Goal: Task Accomplishment & Management: Manage account settings

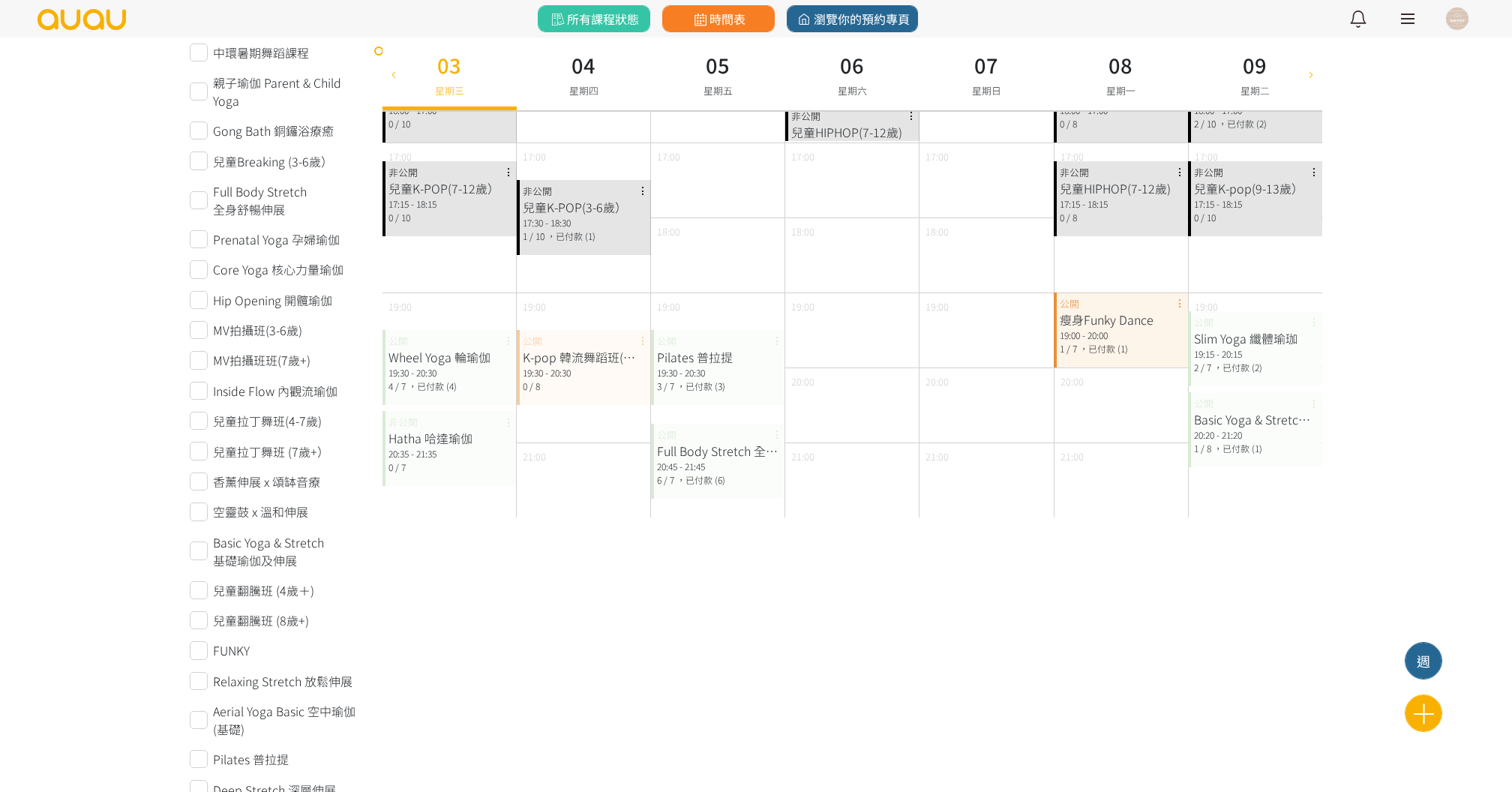
scroll to position [607, 0]
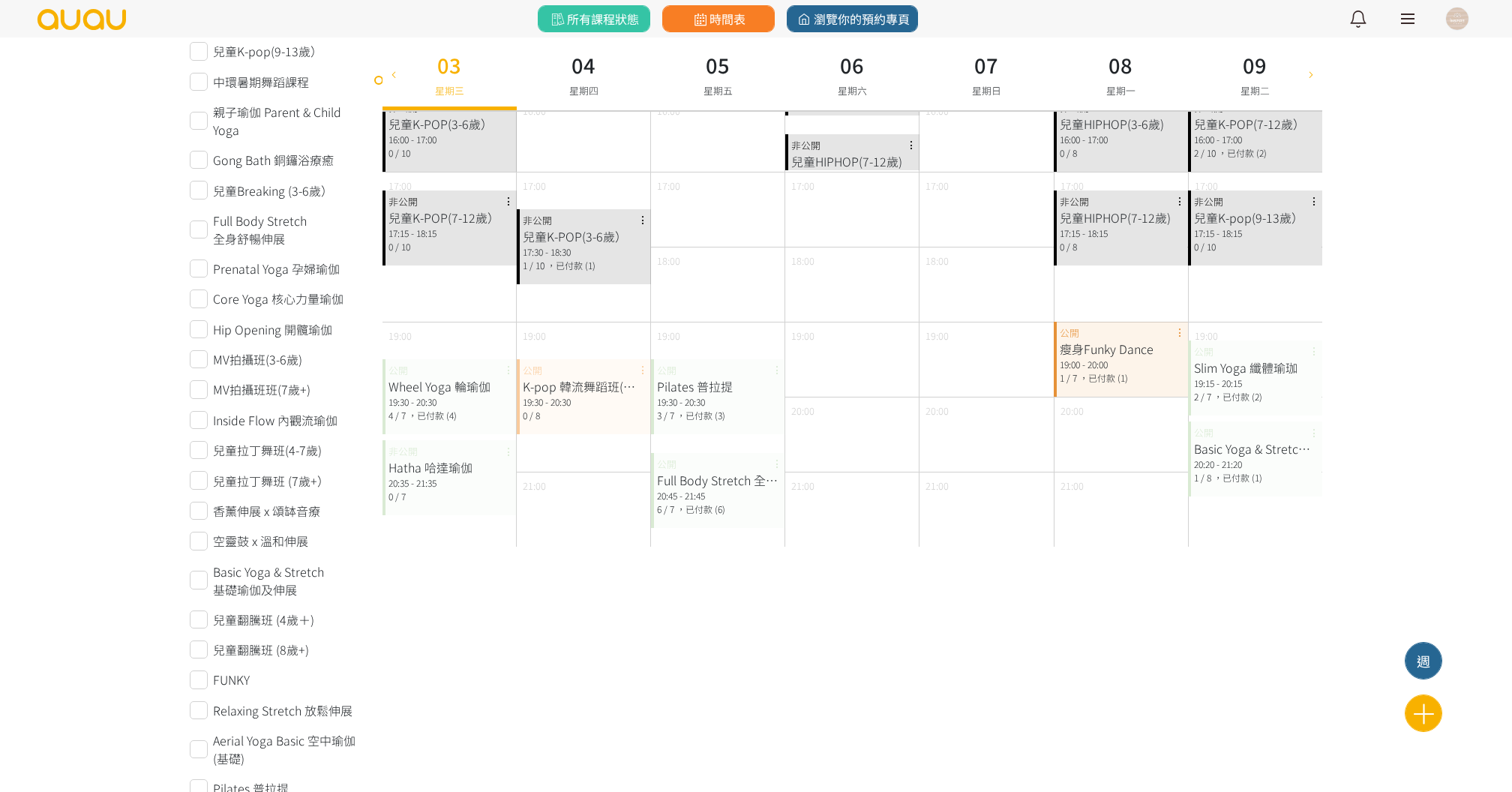
click at [702, 38] on div "05 星期五" at bounding box center [718, 74] width 134 height 73
type input "2025-09-05"
click at [702, 22] on icon at bounding box center [700, 19] width 19 height 13
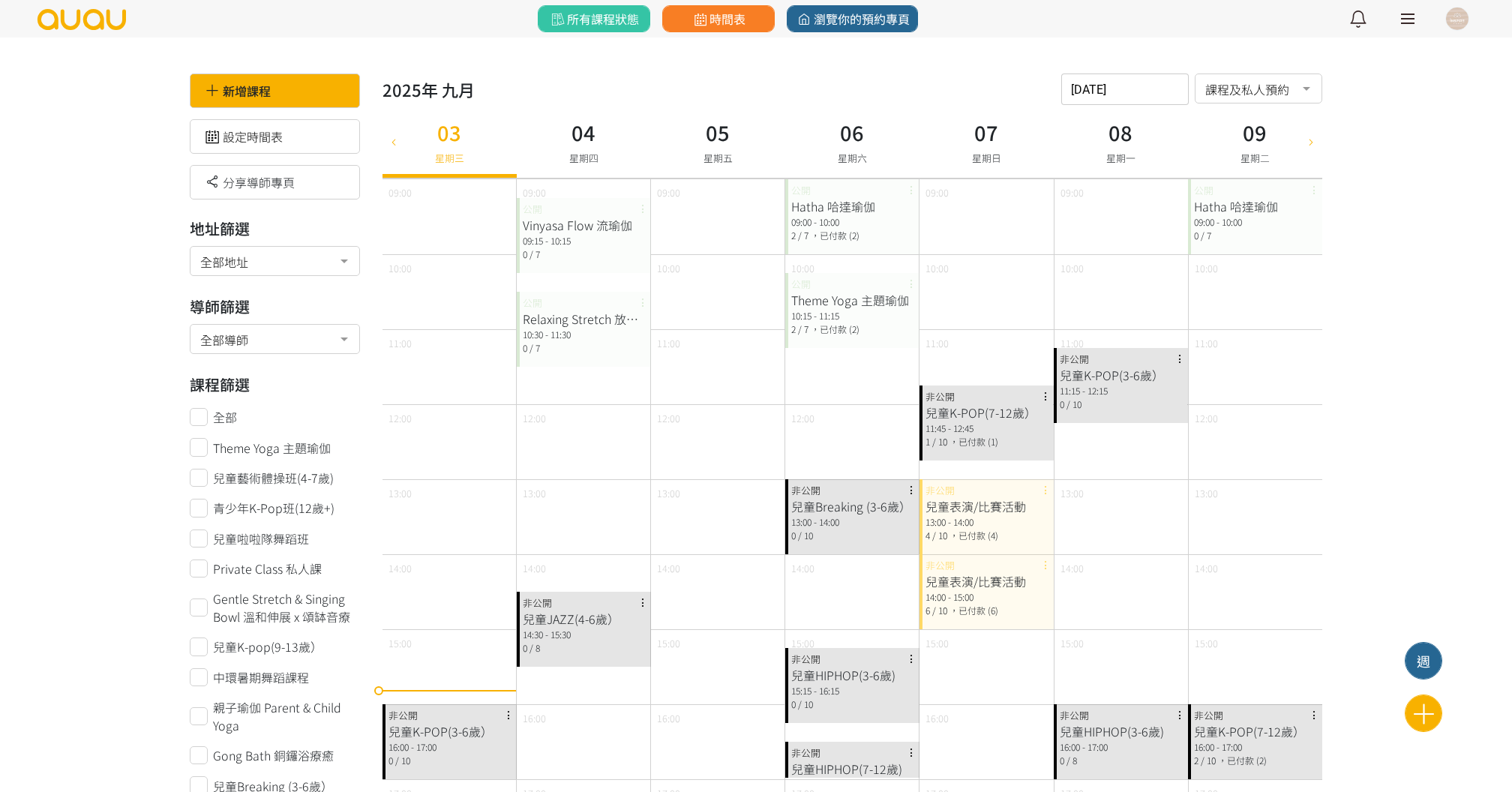
scroll to position [575, 0]
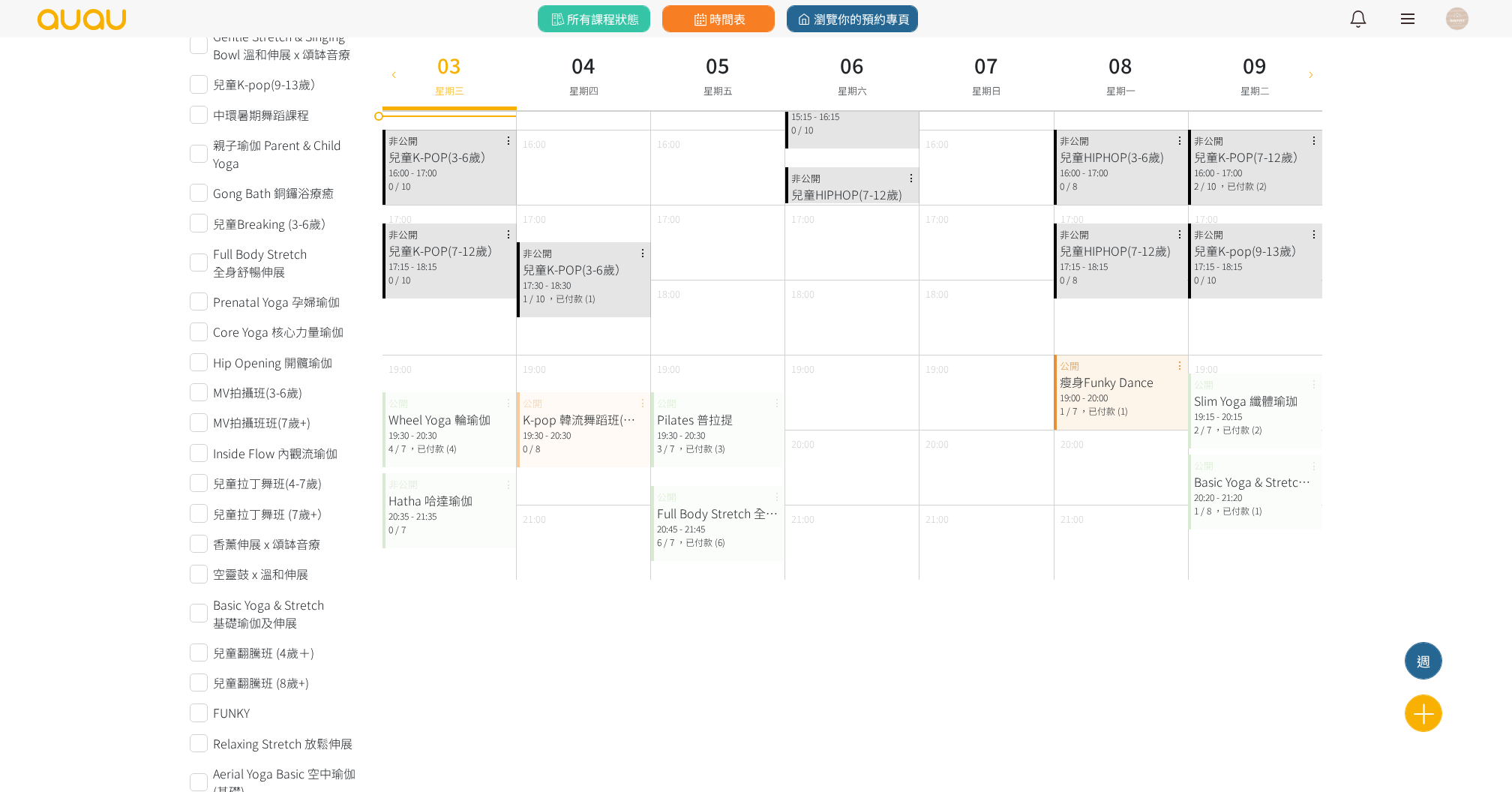
click at [717, 535] on span "，已付款 (6)" at bounding box center [700, 541] width 49 height 12
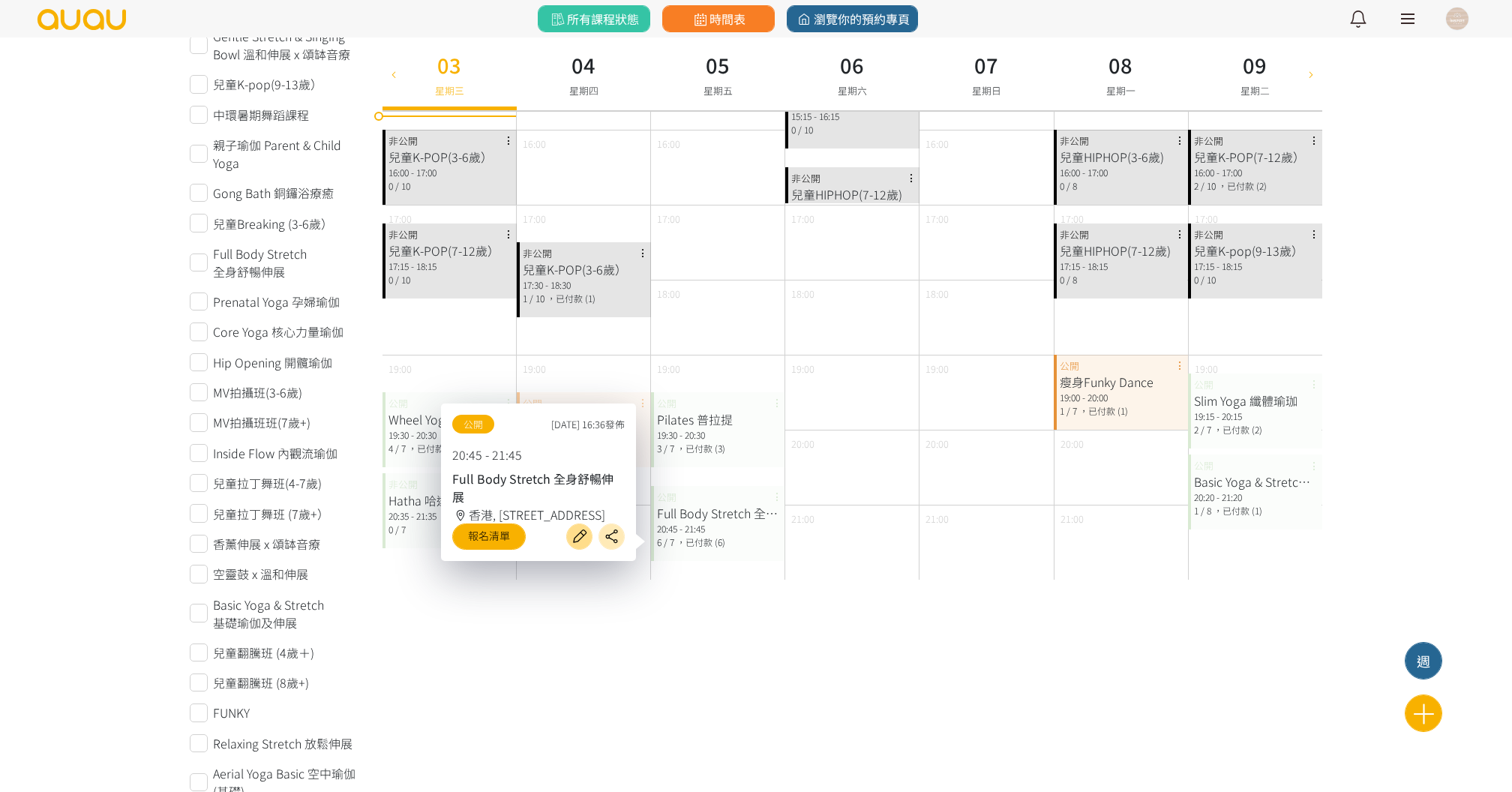
click at [580, 528] on icon at bounding box center [579, 536] width 24 height 17
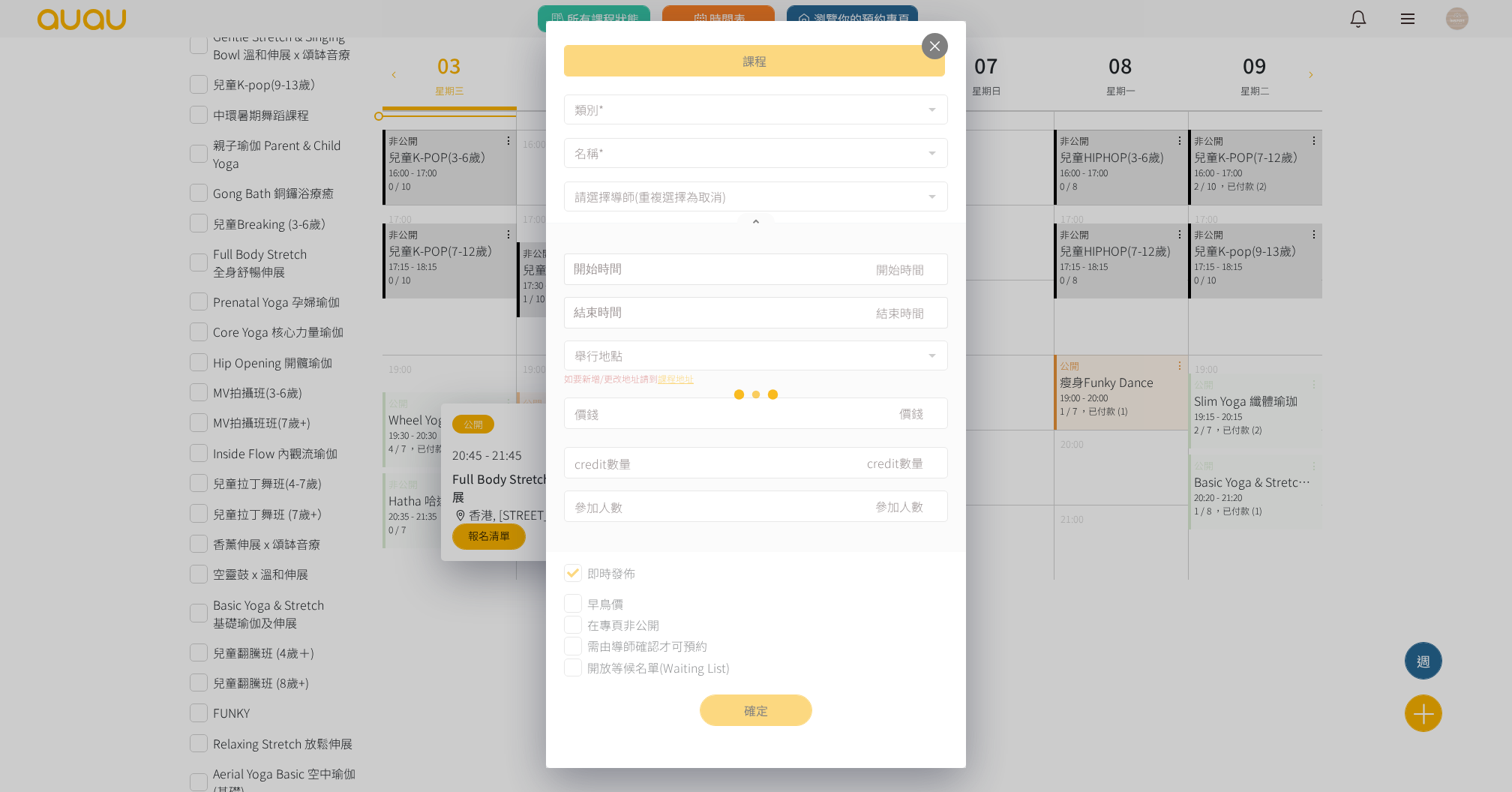
type input "2025-09-05, 20:45"
type input "2025-09-05, 21:45"
type input "180"
click at [609, 500] on input "7" at bounding box center [711, 507] width 272 height 32
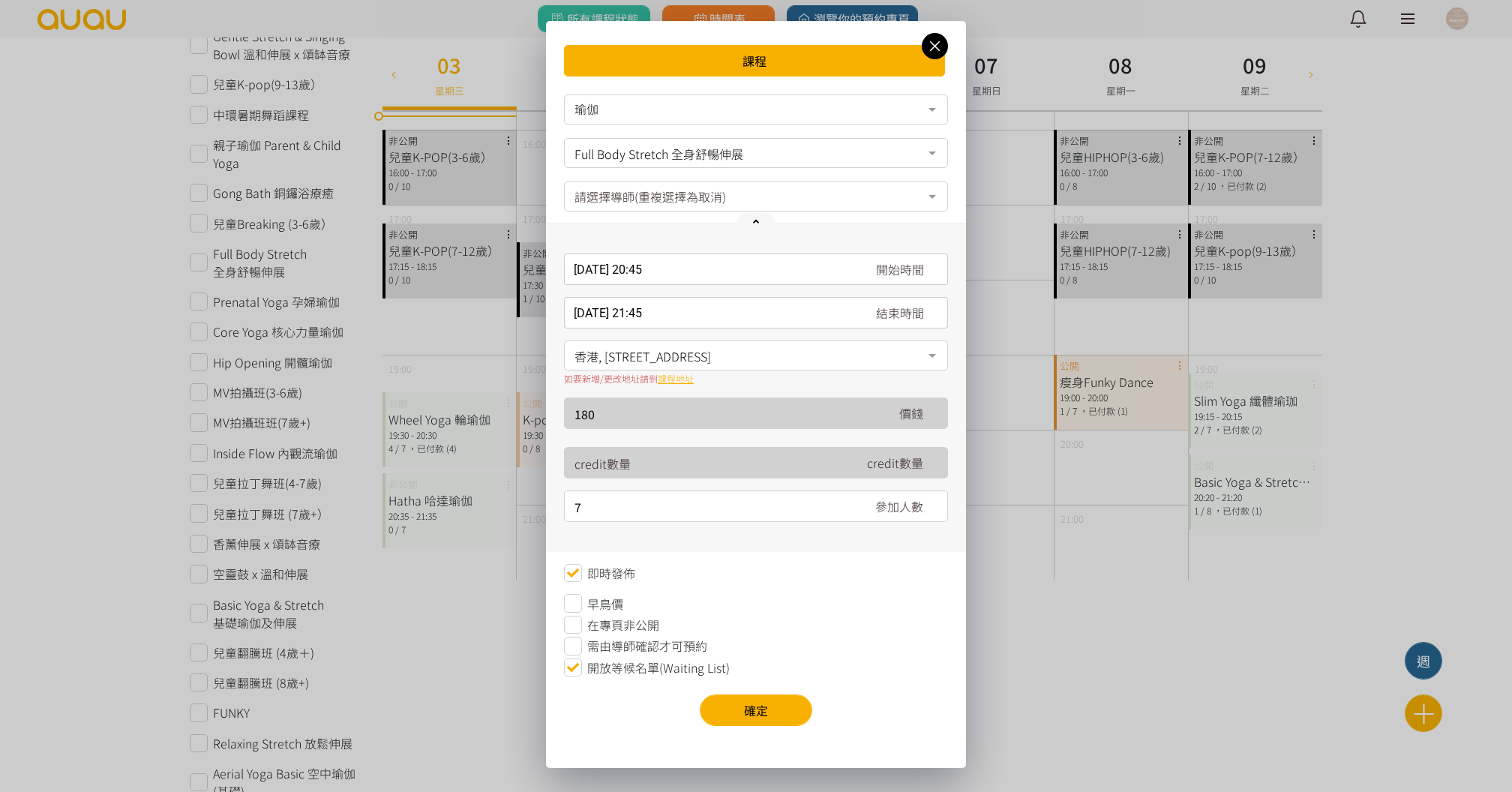
drag, startPoint x: 609, startPoint y: 500, endPoint x: 571, endPoint y: 499, distance: 38.0
click at [571, 500] on div "7 參加人數" at bounding box center [756, 506] width 384 height 32
type input "8"
click at [754, 713] on button "確定" at bounding box center [755, 710] width 112 height 32
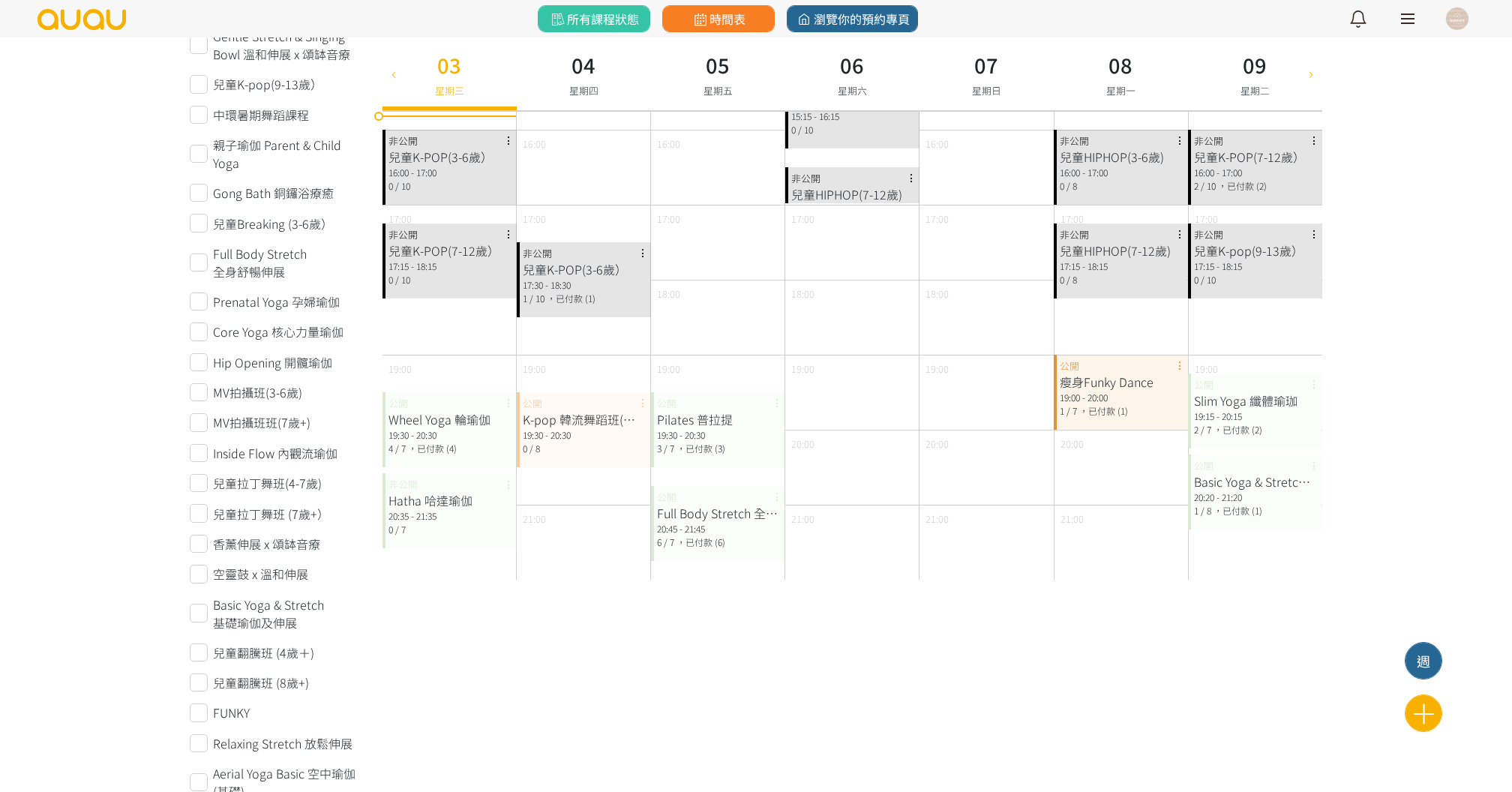
click at [748, 12] on link "時間表" at bounding box center [718, 18] width 112 height 27
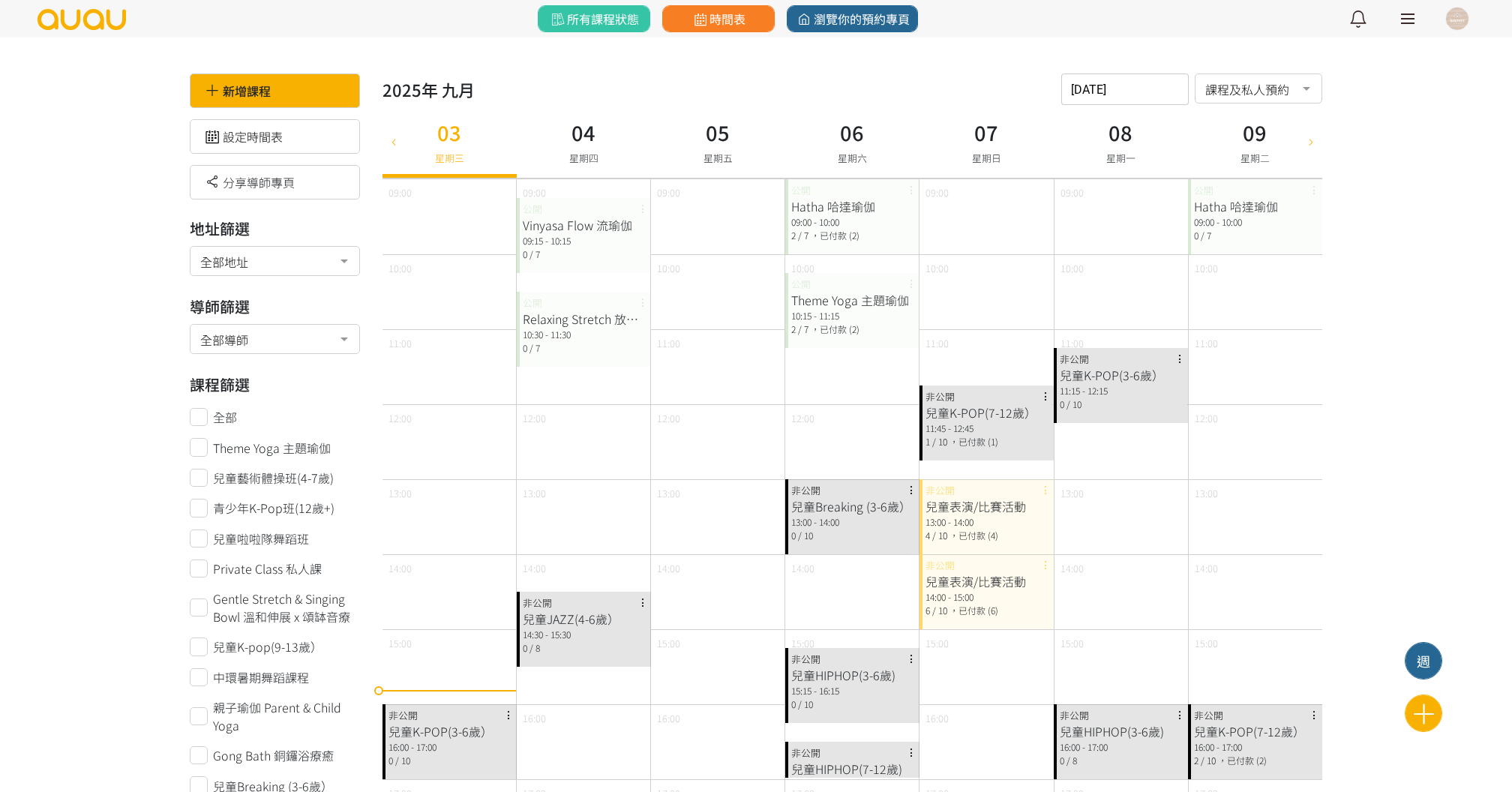
click at [583, 319] on div "Relaxing Stretch 放鬆伸展" at bounding box center [584, 318] width 123 height 18
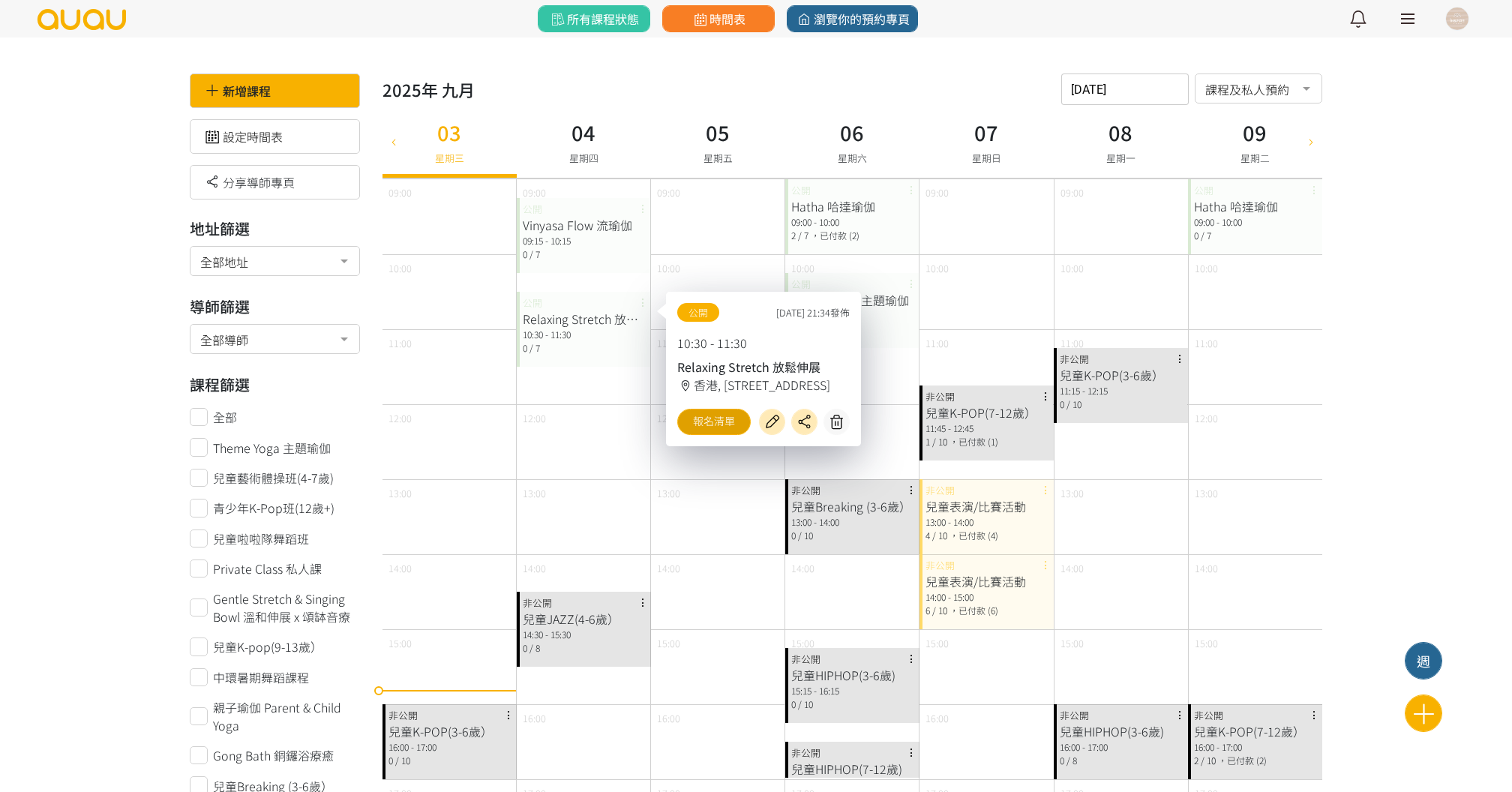
click at [702, 433] on link "報名清單" at bounding box center [714, 421] width 74 height 26
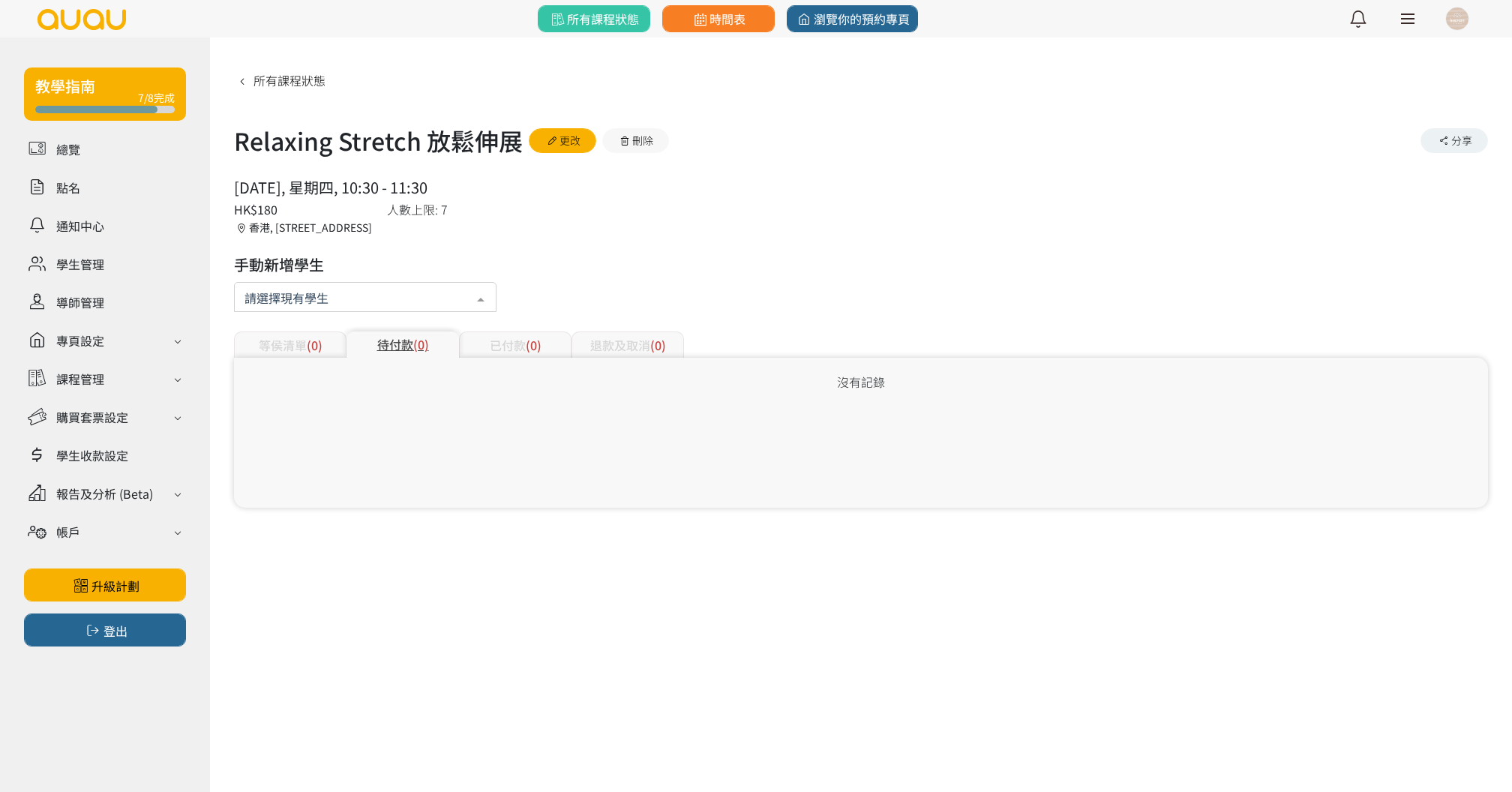
click at [358, 302] on div at bounding box center [365, 296] width 263 height 30
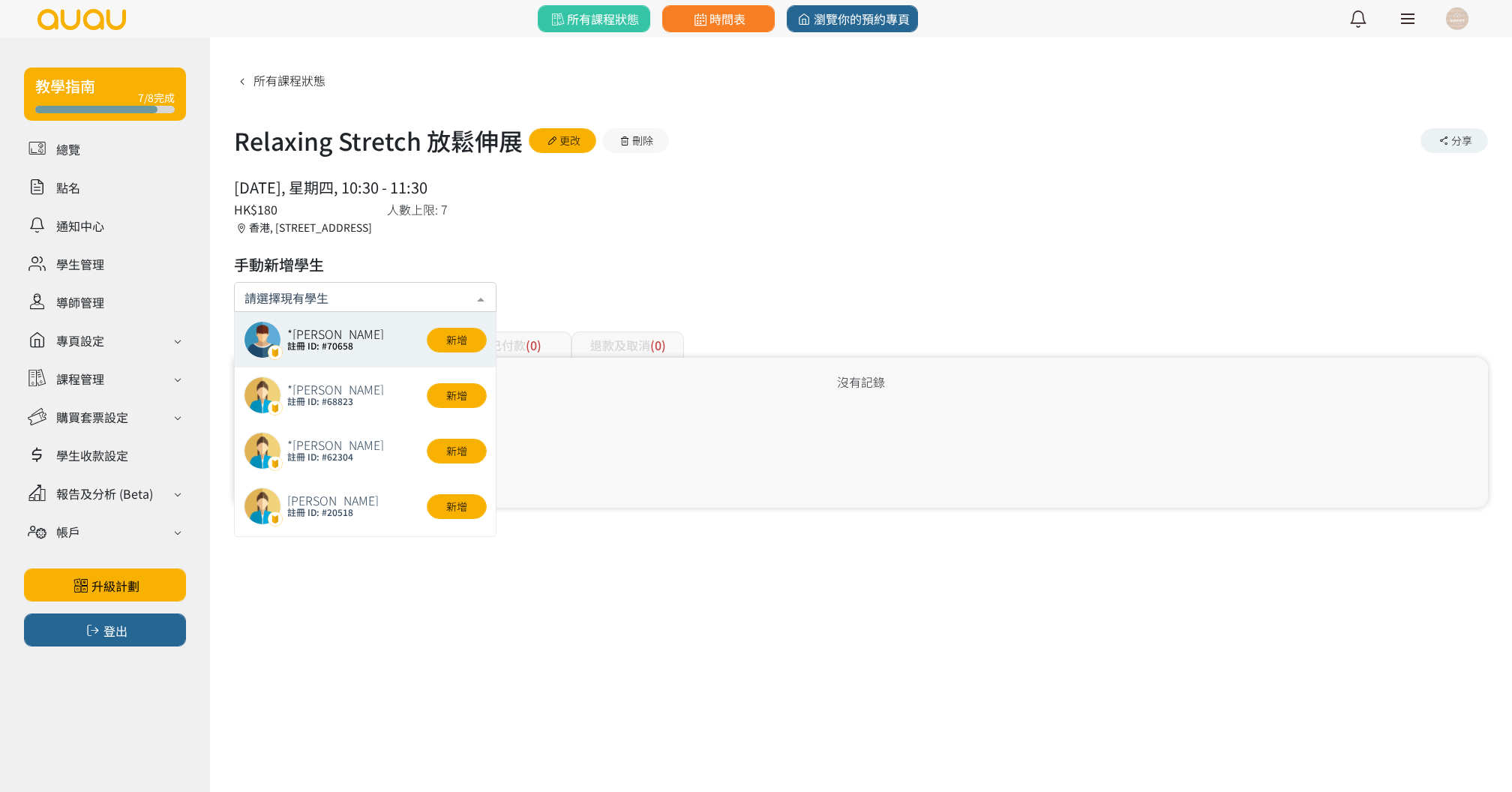
paste input "67286677 67676796"
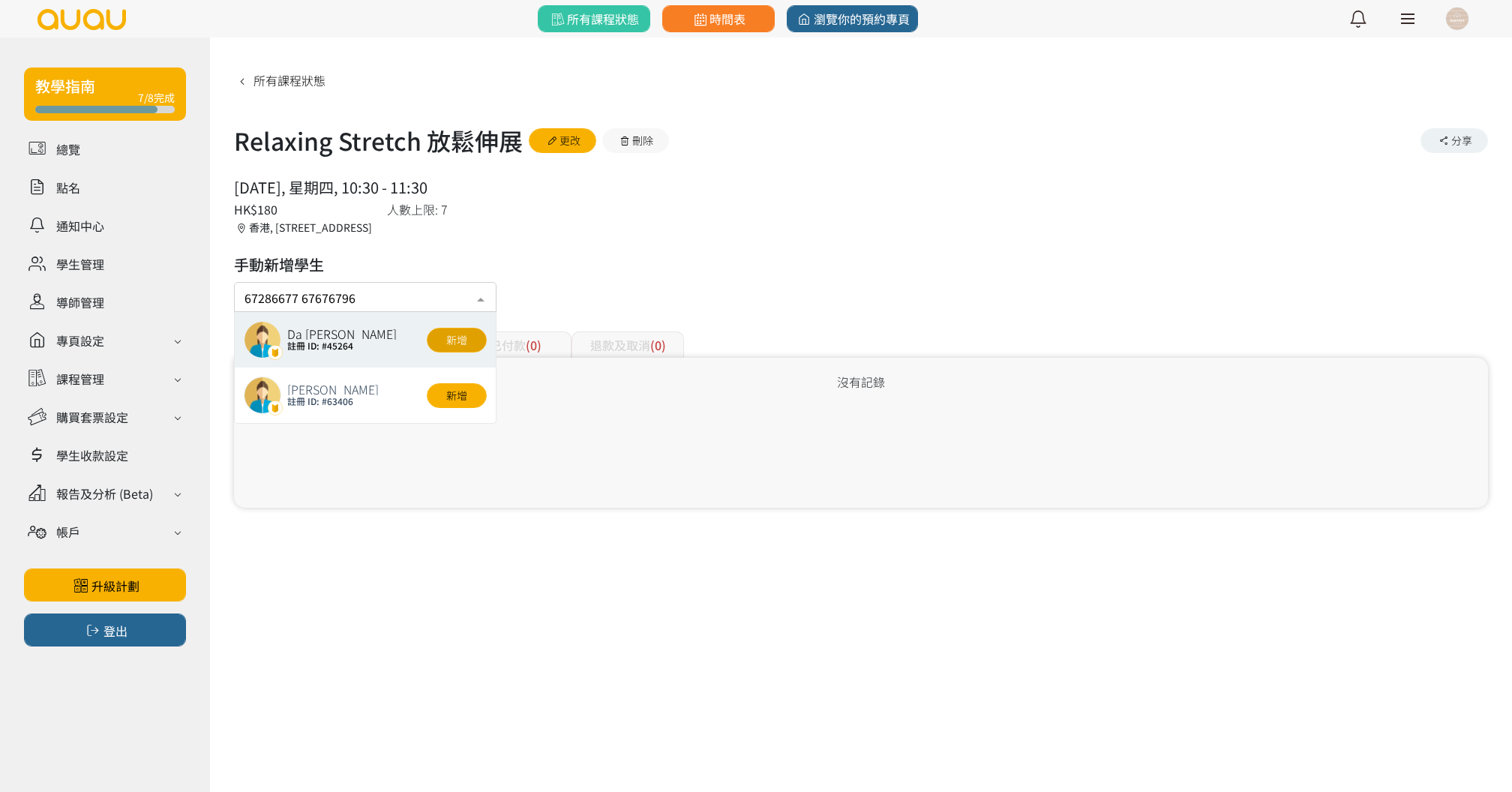
click at [457, 346] on button "新增" at bounding box center [456, 340] width 60 height 25
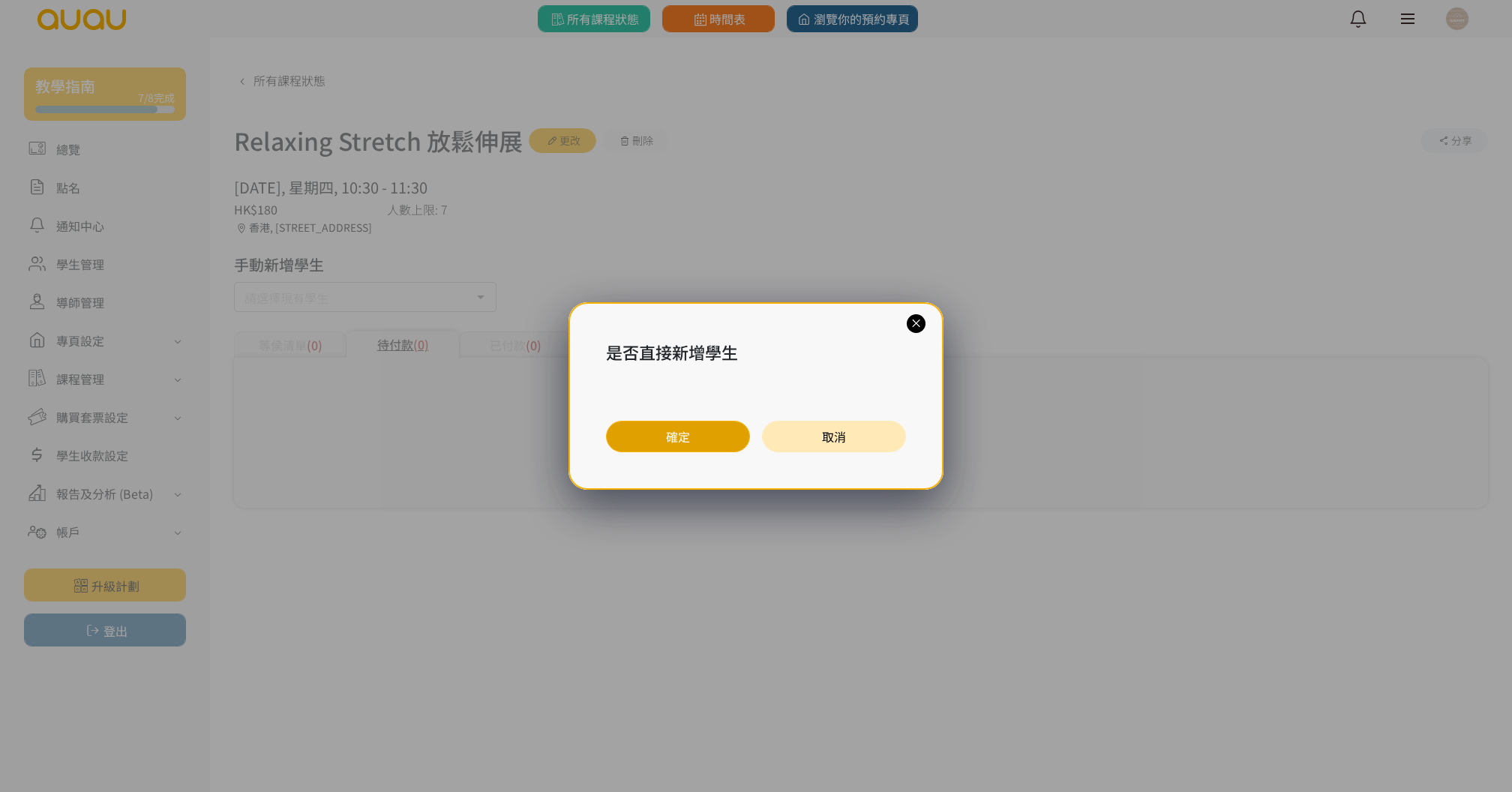
click at [653, 432] on button "確定" at bounding box center [677, 436] width 144 height 32
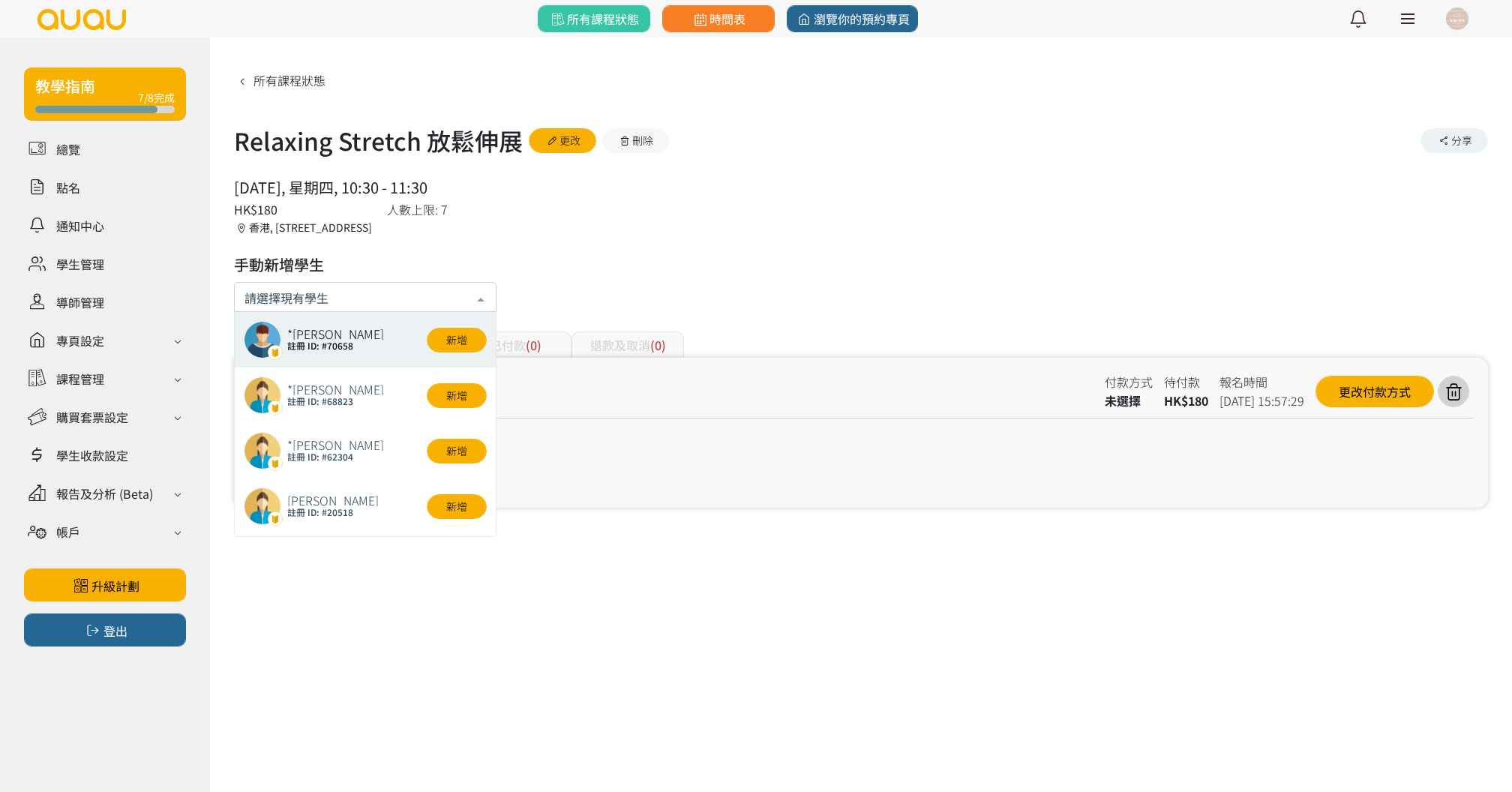
paste input "67286677 67676796"
type input "67286677 67676796"
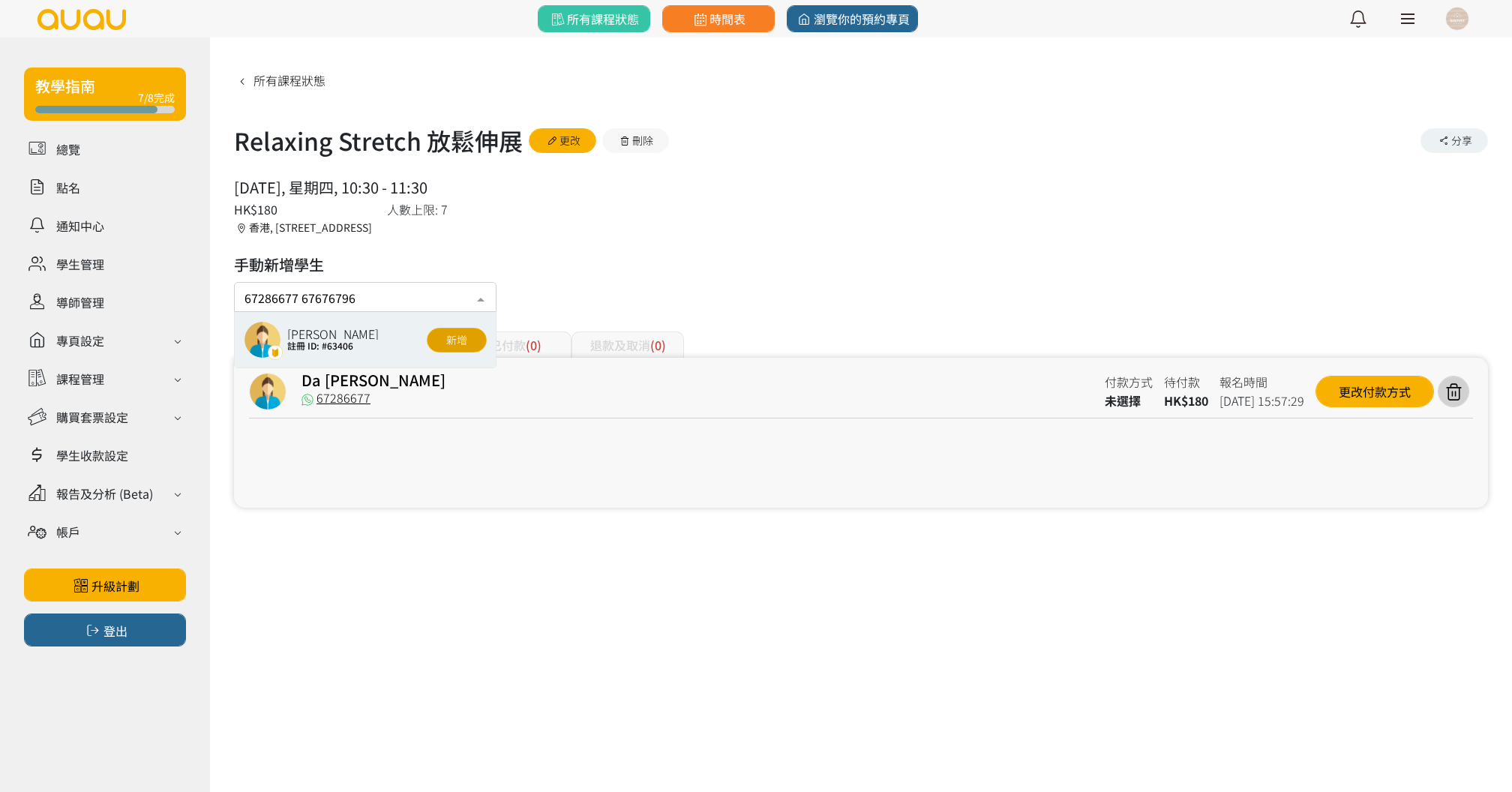
click at [457, 336] on button "新增" at bounding box center [456, 340] width 60 height 25
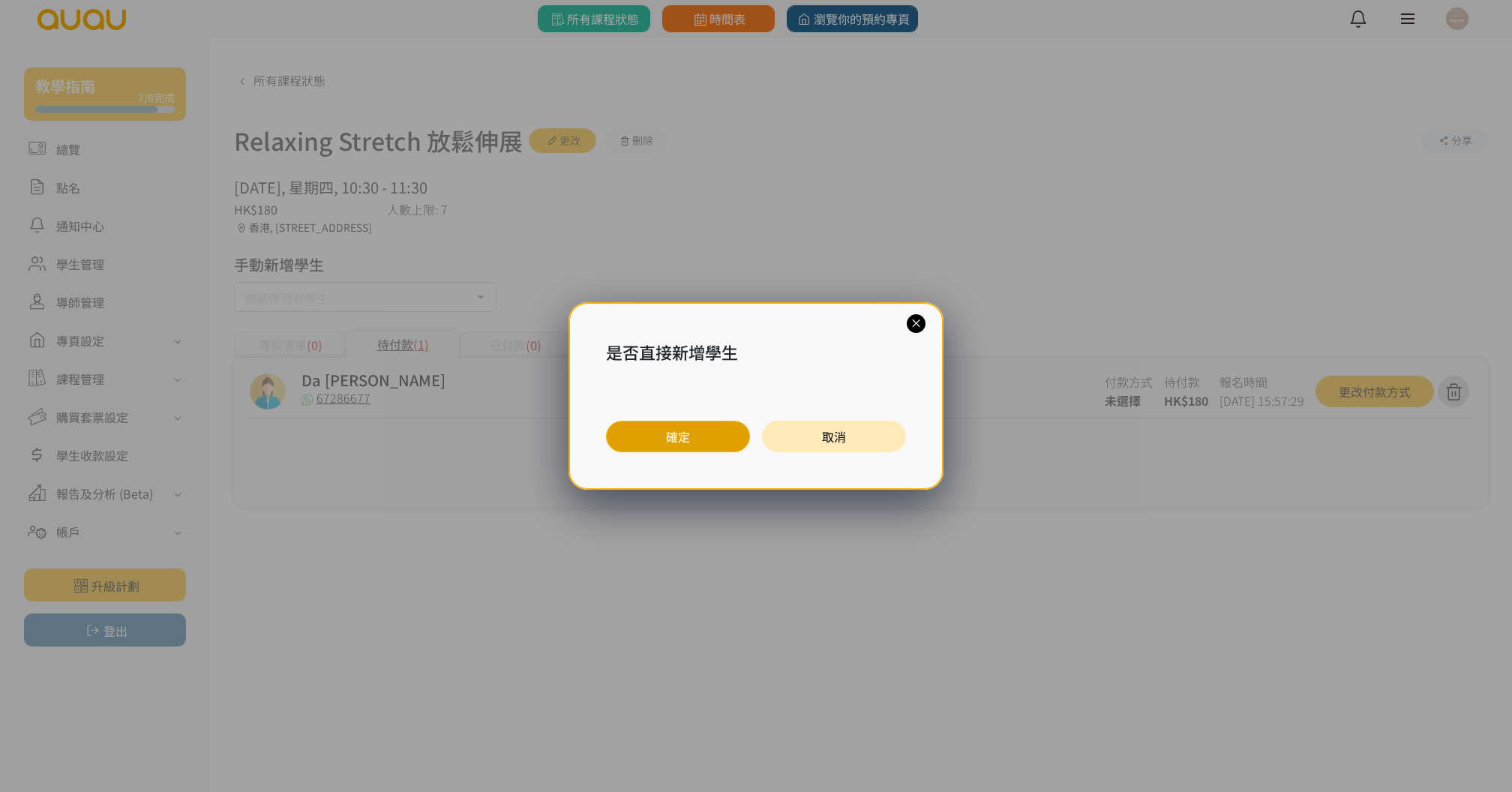
click at [644, 445] on button "確定" at bounding box center [677, 436] width 144 height 32
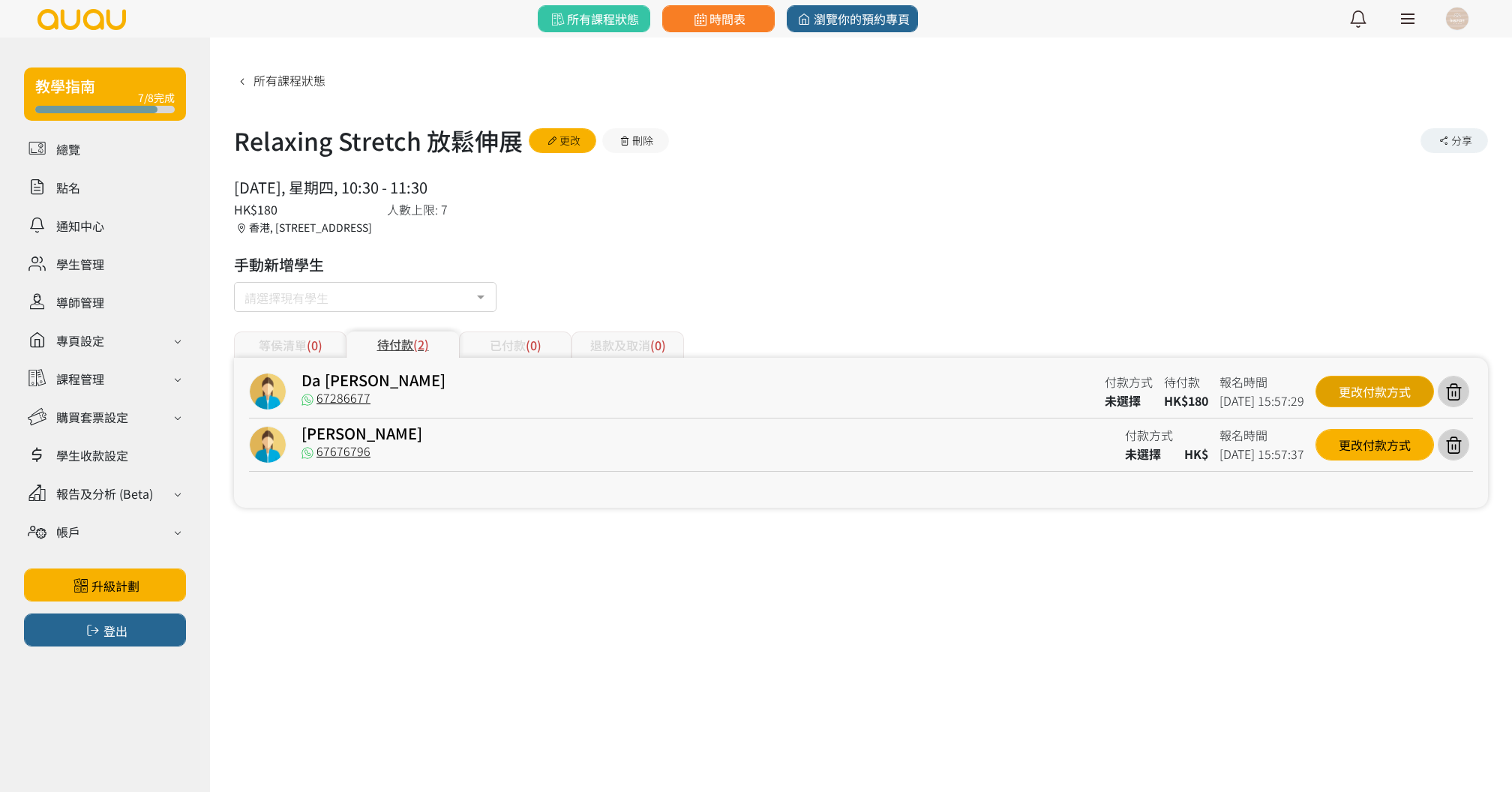
click at [1358, 396] on div "更改付款方式" at bounding box center [1375, 391] width 119 height 32
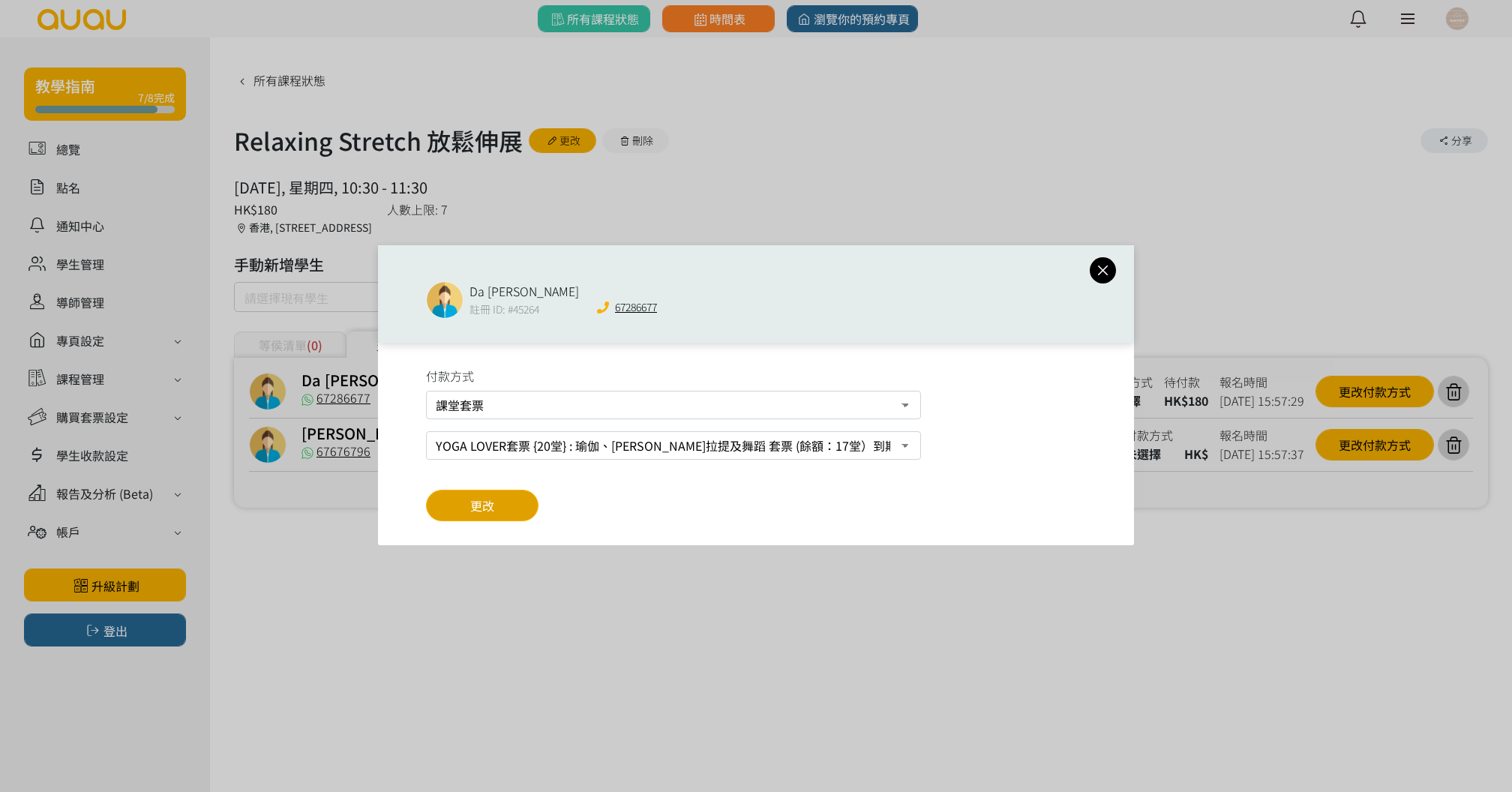
click at [509, 501] on button "更改" at bounding box center [482, 505] width 112 height 32
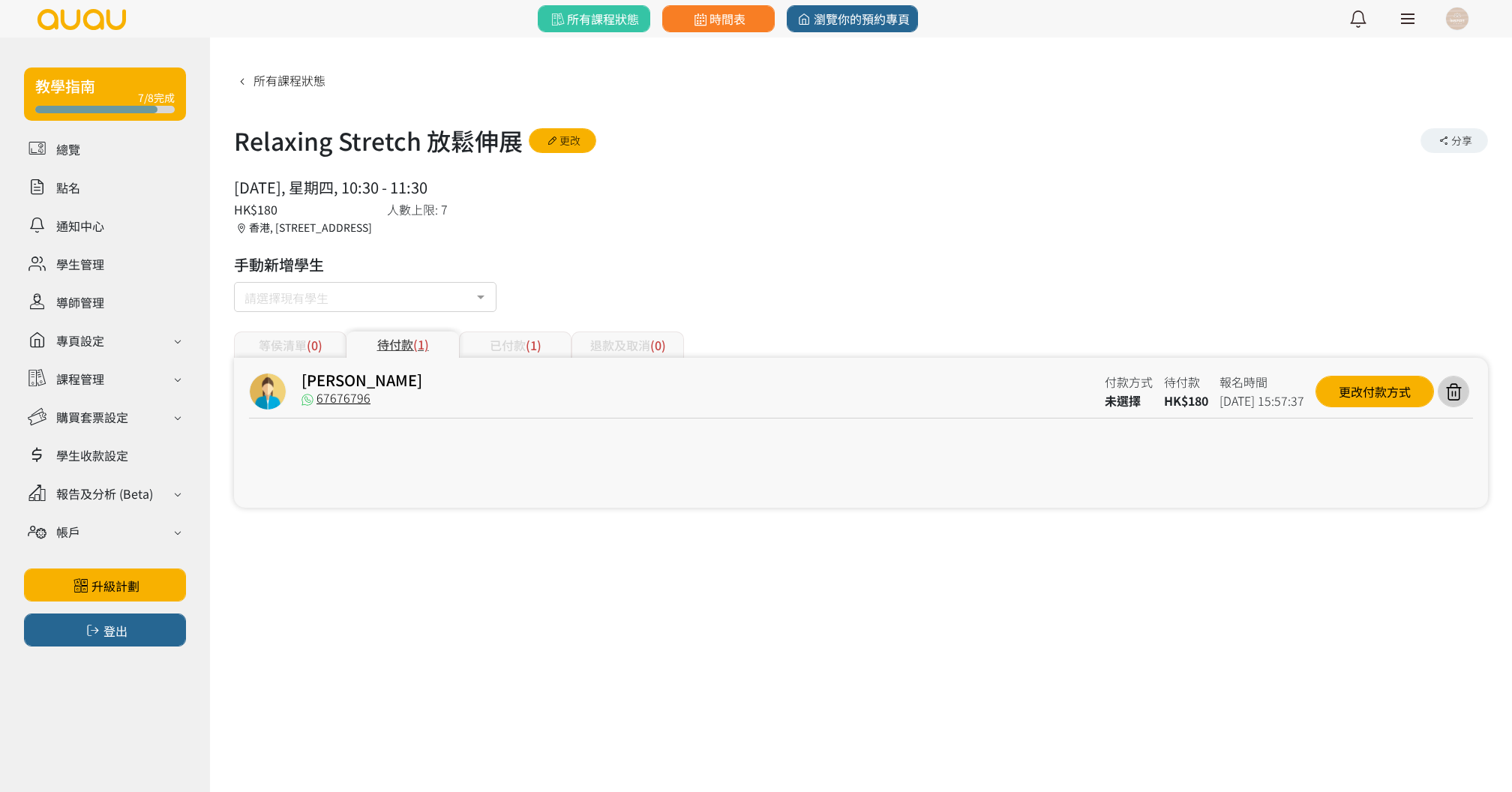
click at [1360, 439] on div "Sandy Tso 67676796 付款方式 未選擇 待付款 HK$180 報名時間 2025-09-03 15:57:37 更改付款方式" at bounding box center [860, 432] width 1254 height 150
click at [1368, 396] on div "更改付款方式" at bounding box center [1375, 391] width 119 height 32
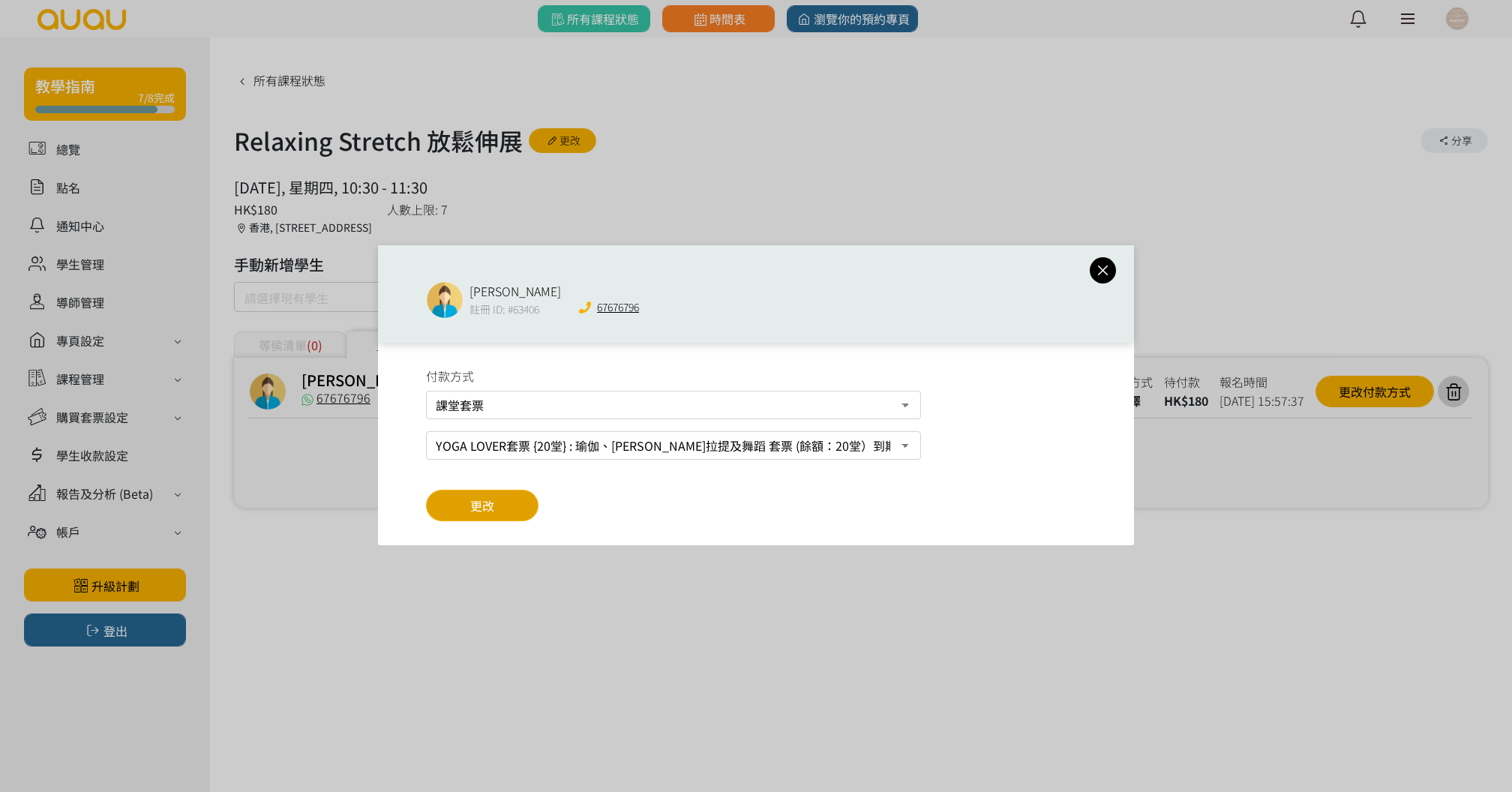
click at [495, 505] on button "更改" at bounding box center [482, 505] width 112 height 32
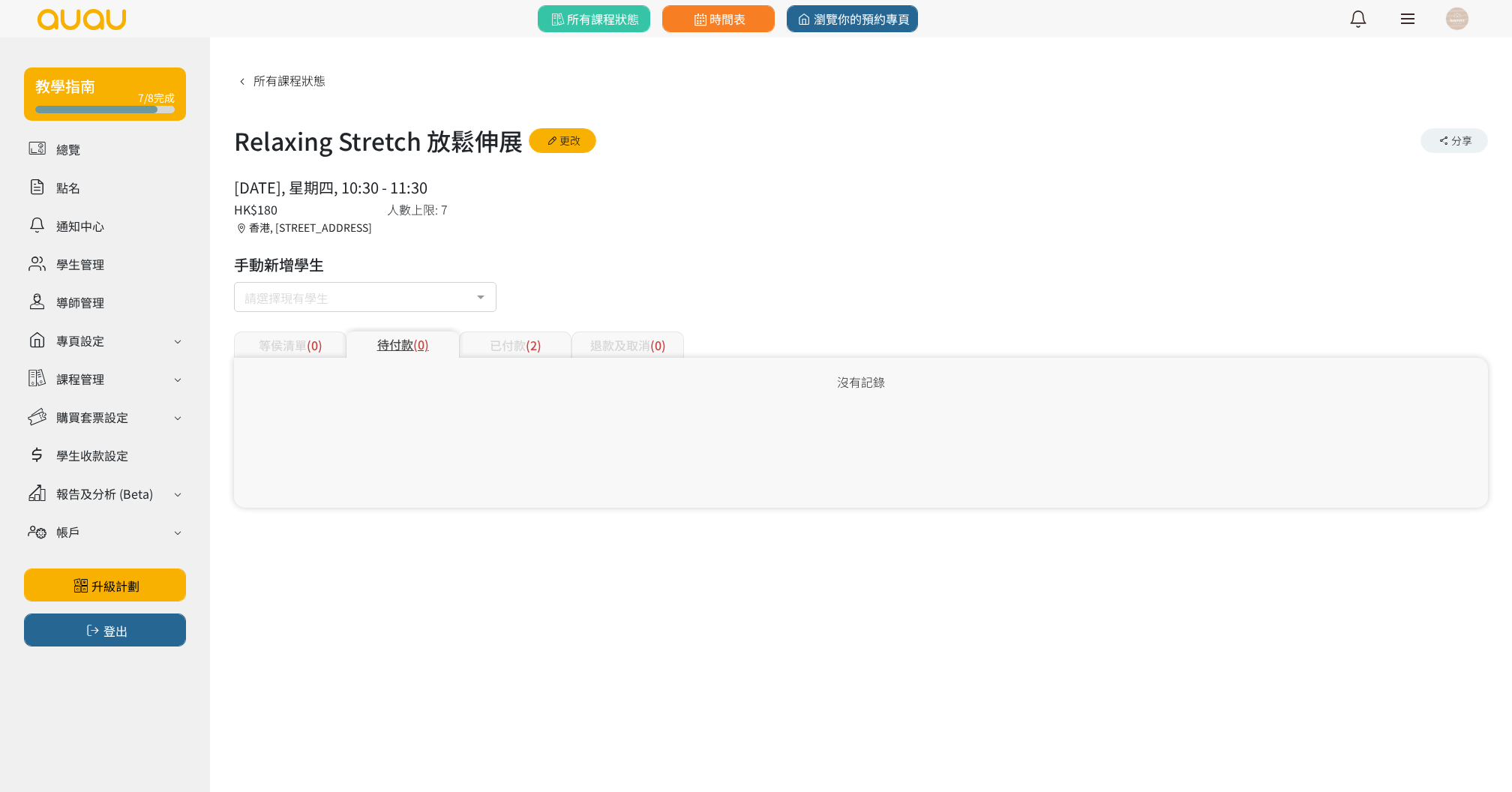
drag, startPoint x: 234, startPoint y: 136, endPoint x: 722, endPoint y: 361, distance: 537.4
click at [481, 190] on div "所有課程狀態 Relaxing Stretch 放鬆伸展 更改 分享 2025/09/04, 星期四, 10:30 - 11:30 人數上限: 7 HK$18…" at bounding box center [860, 286] width 1254 height 440
click at [79, 256] on link at bounding box center [104, 262] width 162 height 26
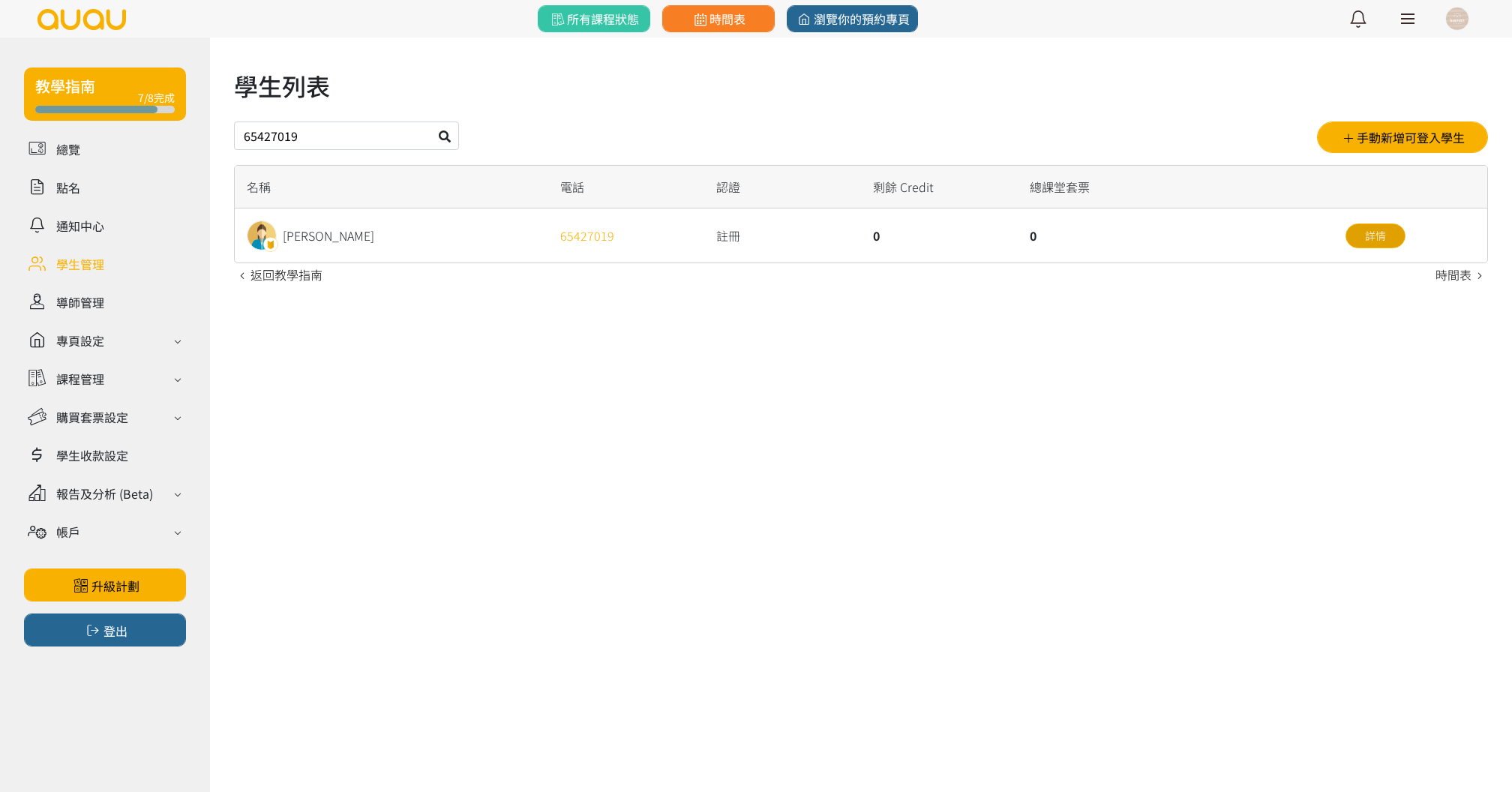
click at [1353, 237] on link "詳情" at bounding box center [1375, 236] width 60 height 25
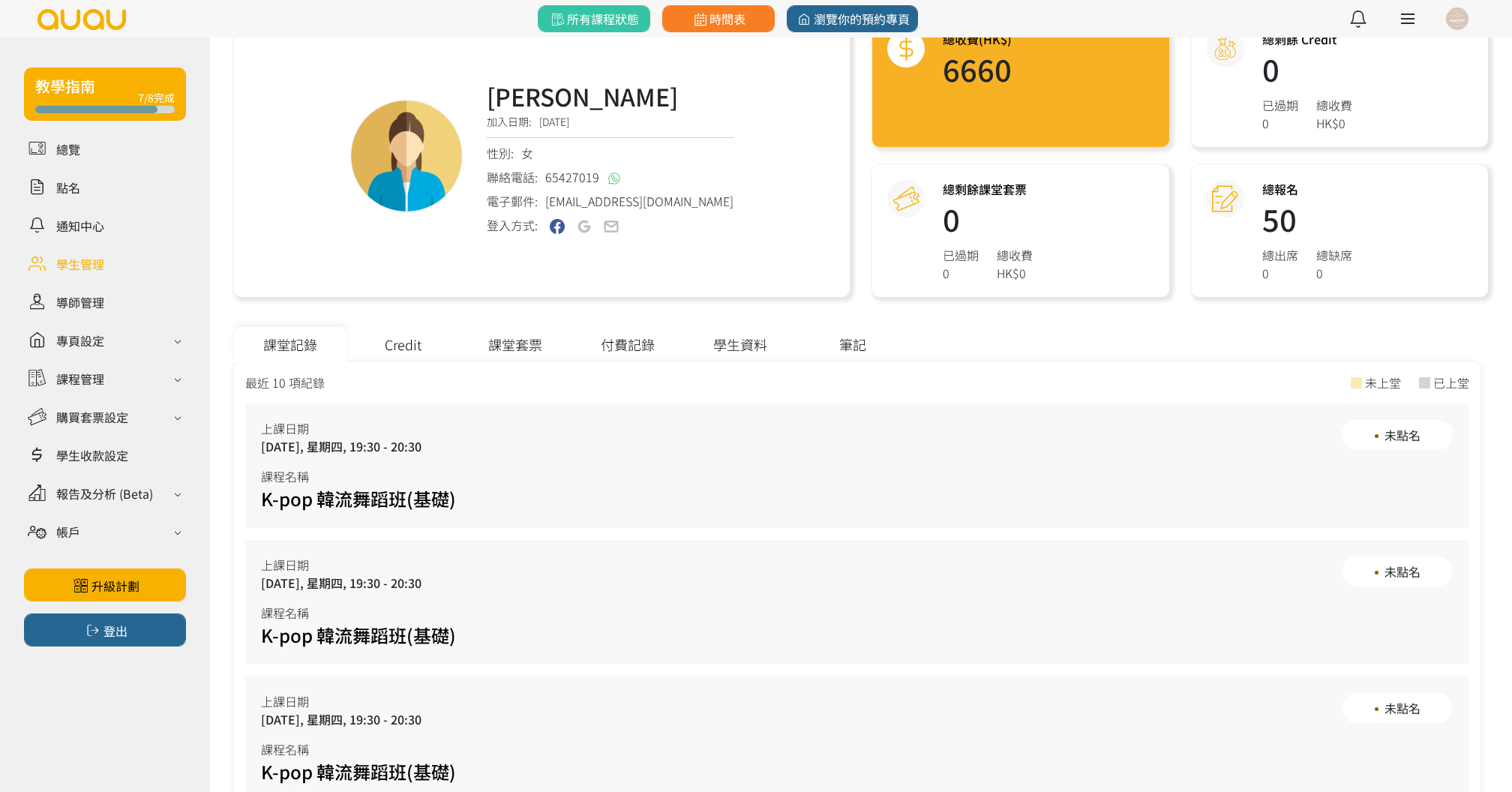
scroll to position [205, 0]
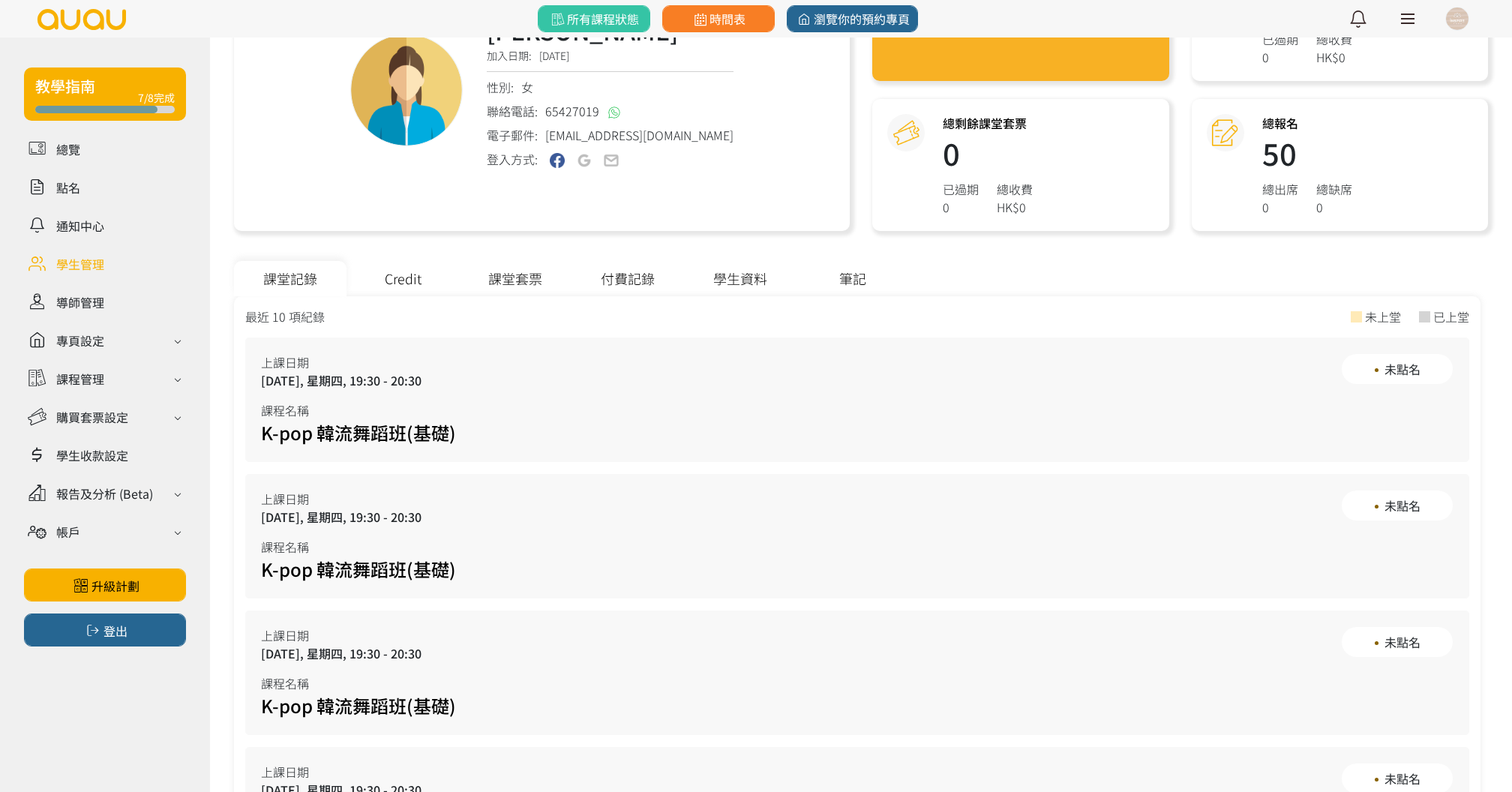
click at [607, 292] on div "付費記錄" at bounding box center [627, 278] width 112 height 35
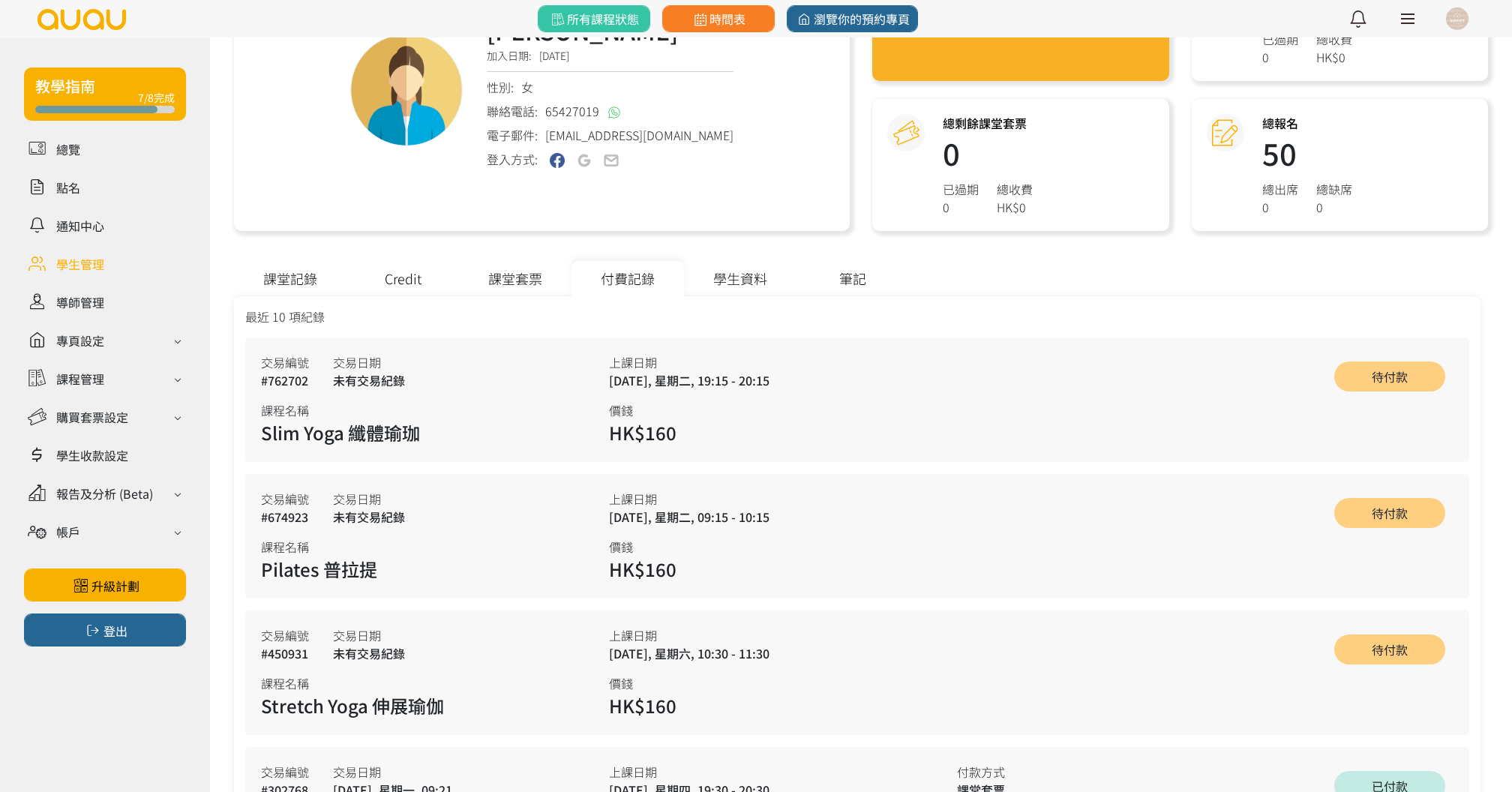
click at [512, 278] on div "課堂套票" at bounding box center [515, 278] width 112 height 35
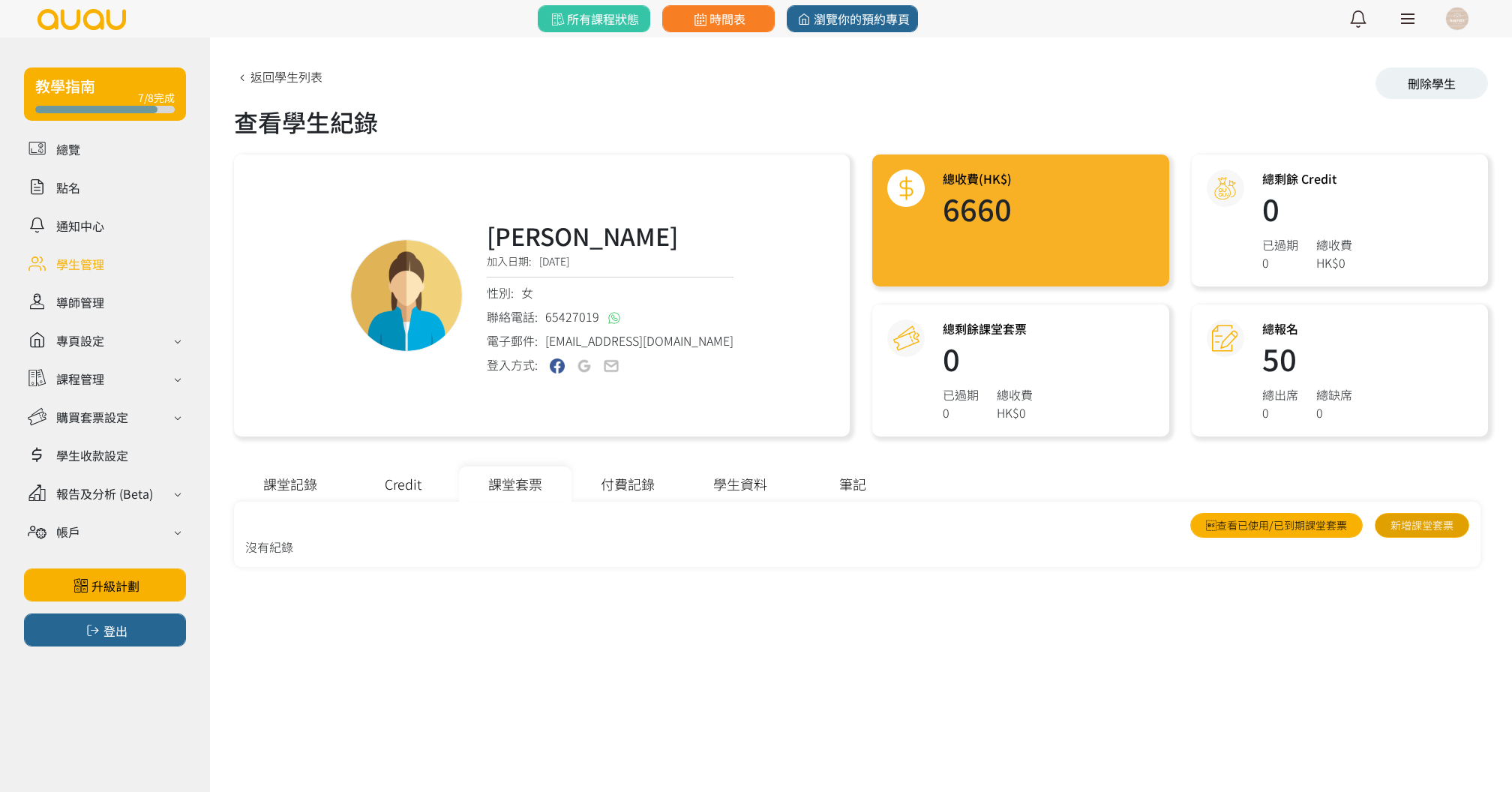
click at [1429, 512] on link "新增課堂套票" at bounding box center [1422, 525] width 95 height 25
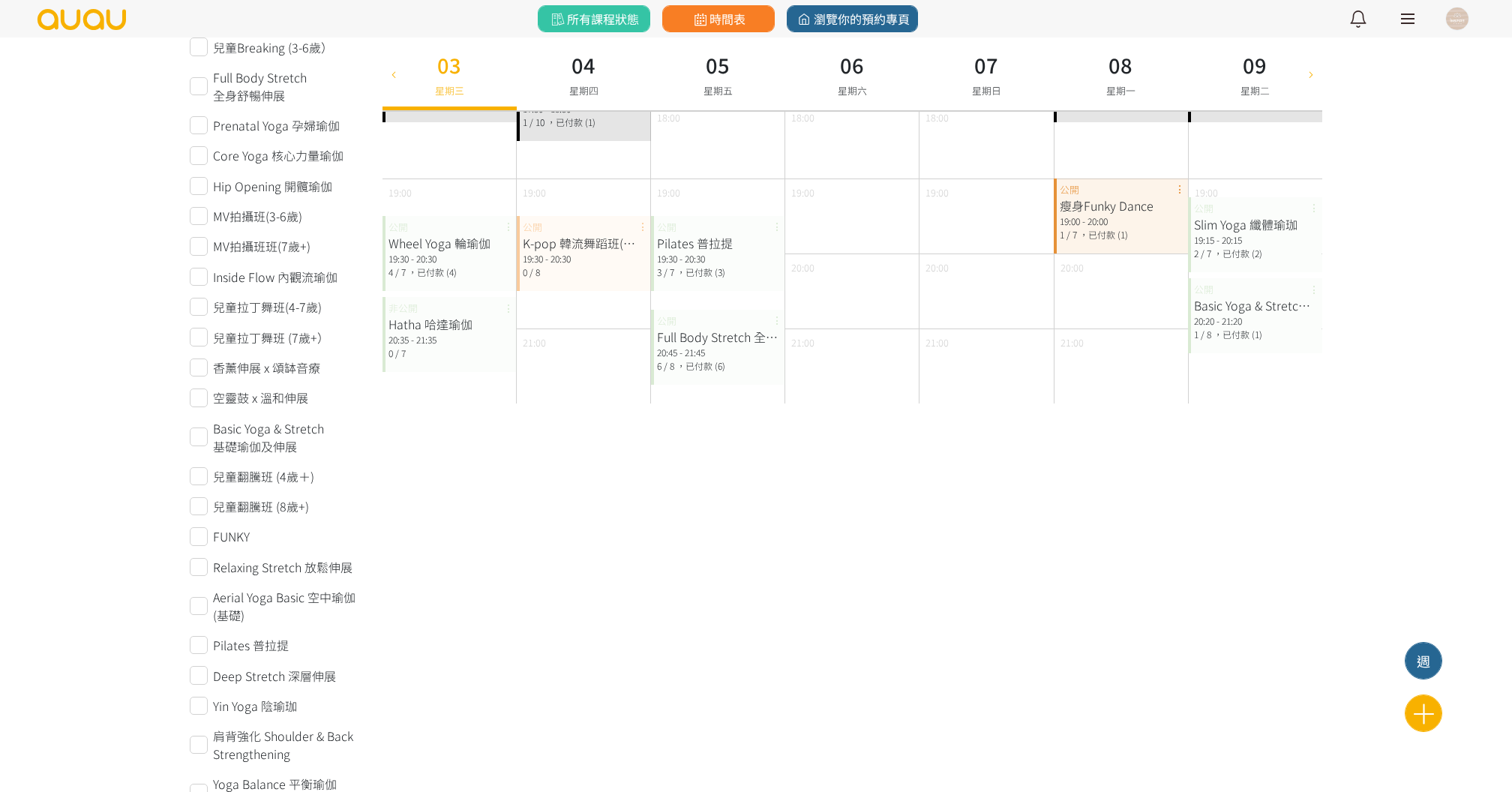
scroll to position [678, 0]
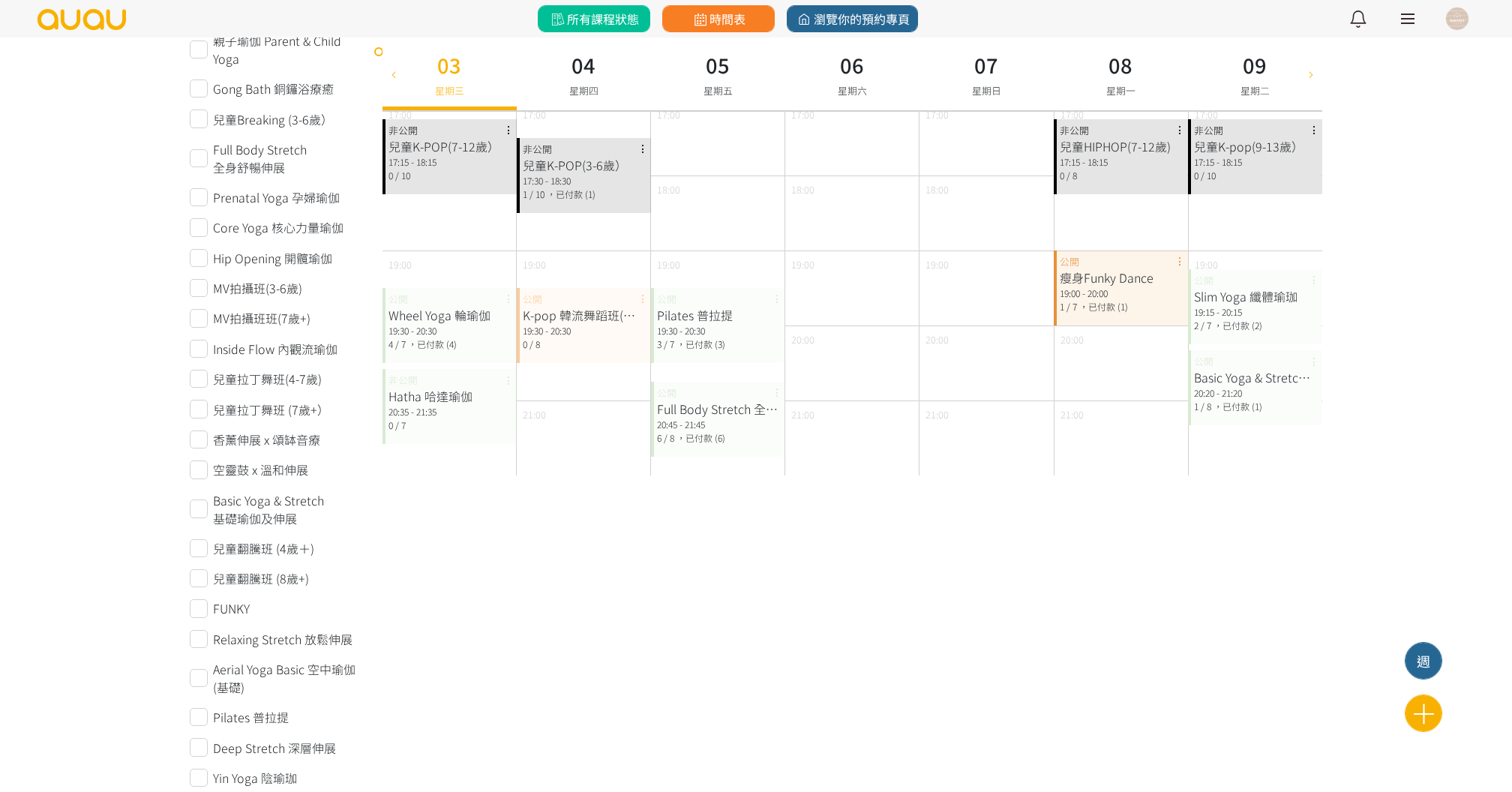
click at [603, 26] on link "所有課程狀態" at bounding box center [593, 18] width 112 height 27
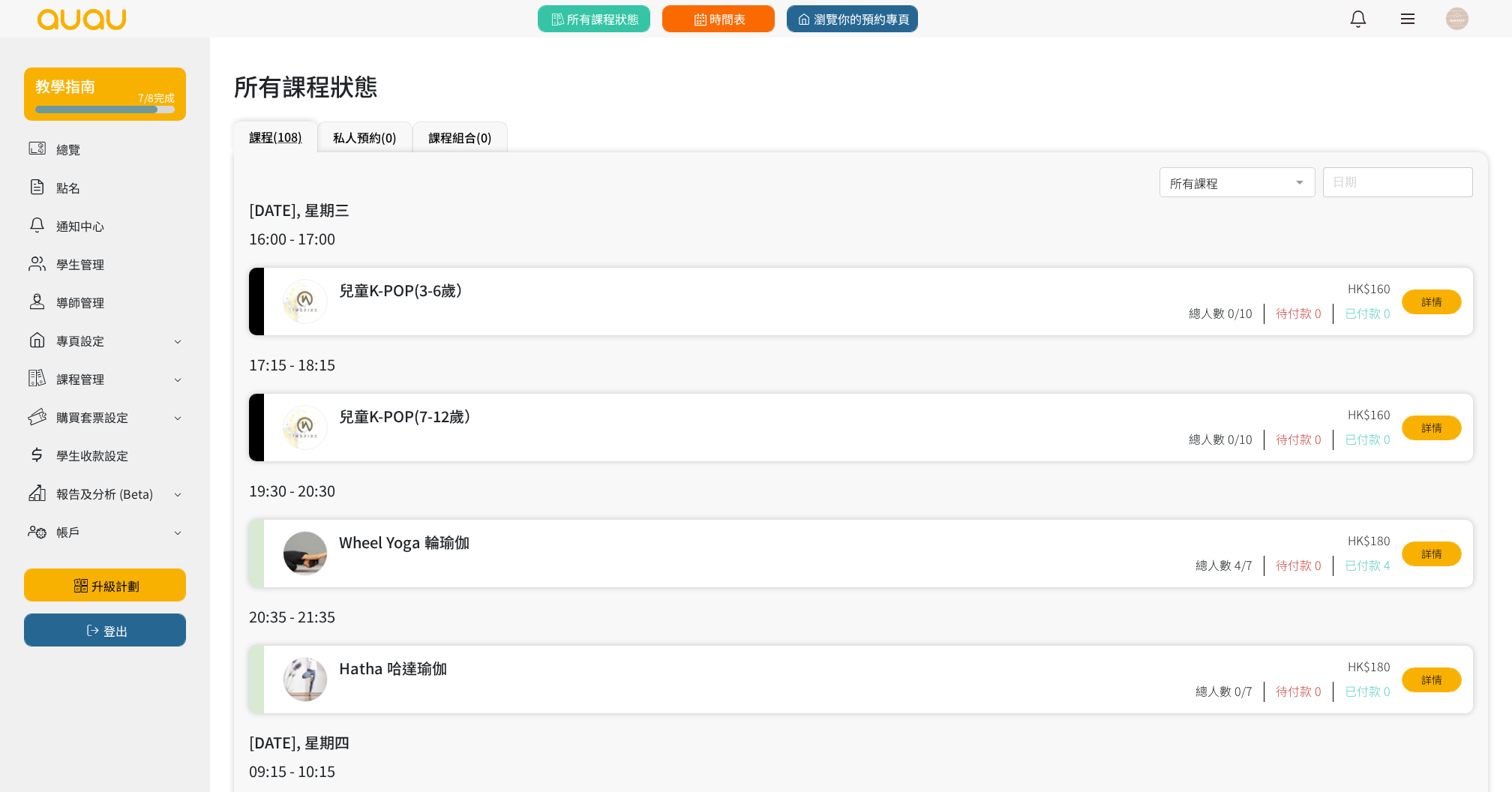
click at [705, 21] on icon at bounding box center [700, 19] width 19 height 13
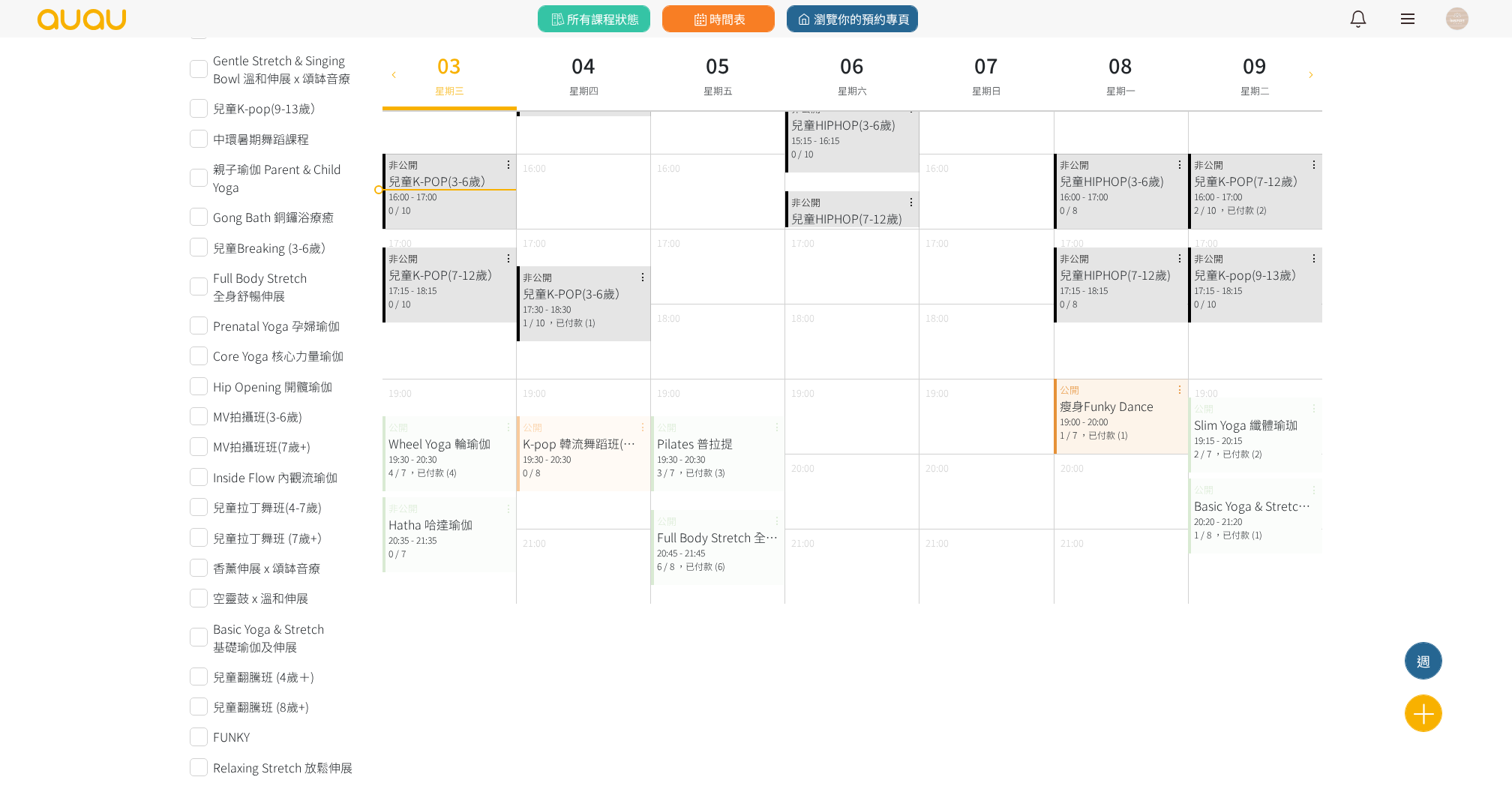
scroll to position [561, 0]
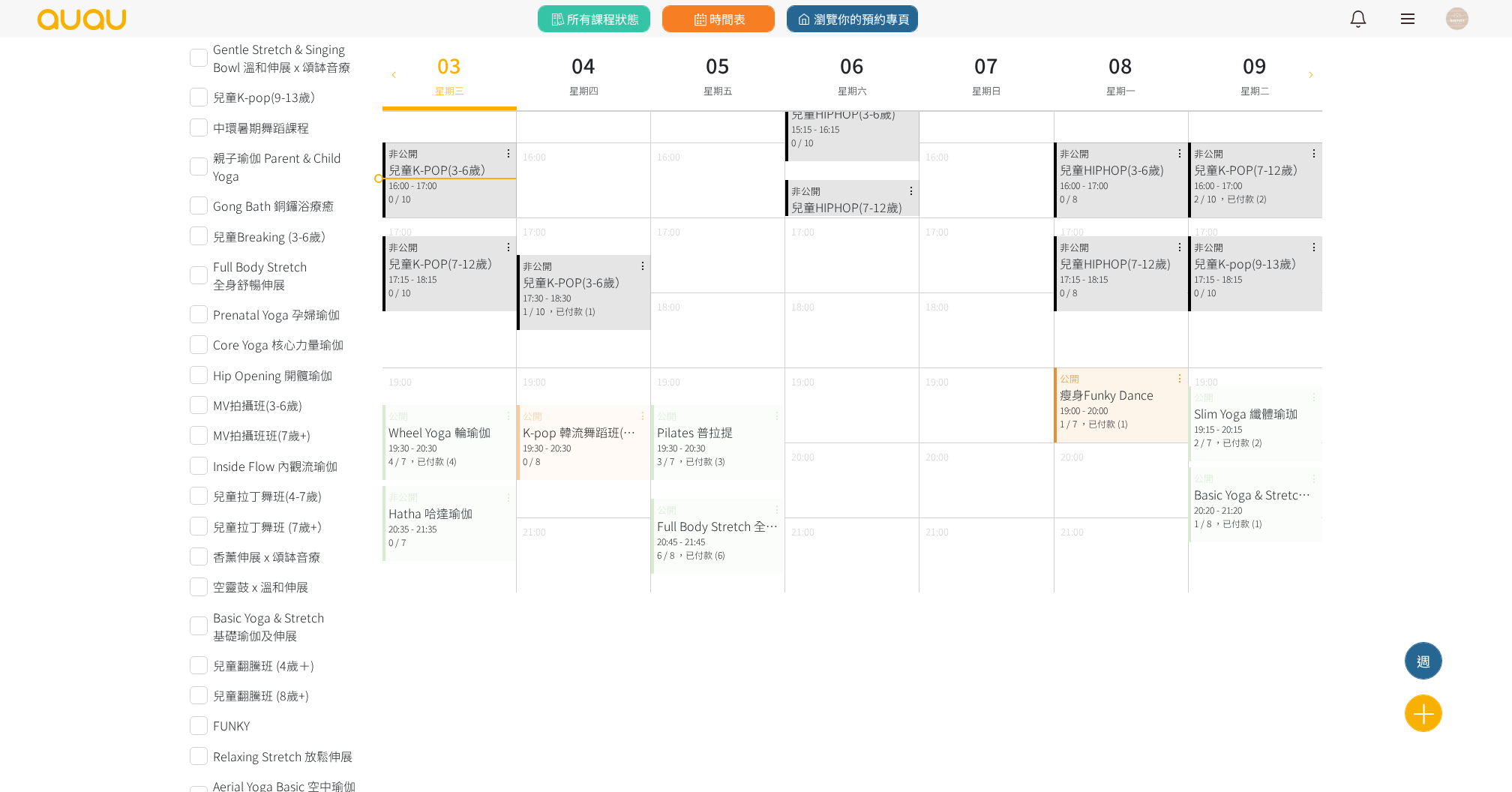
click at [602, 444] on div "19:30 - 20:30" at bounding box center [584, 447] width 123 height 13
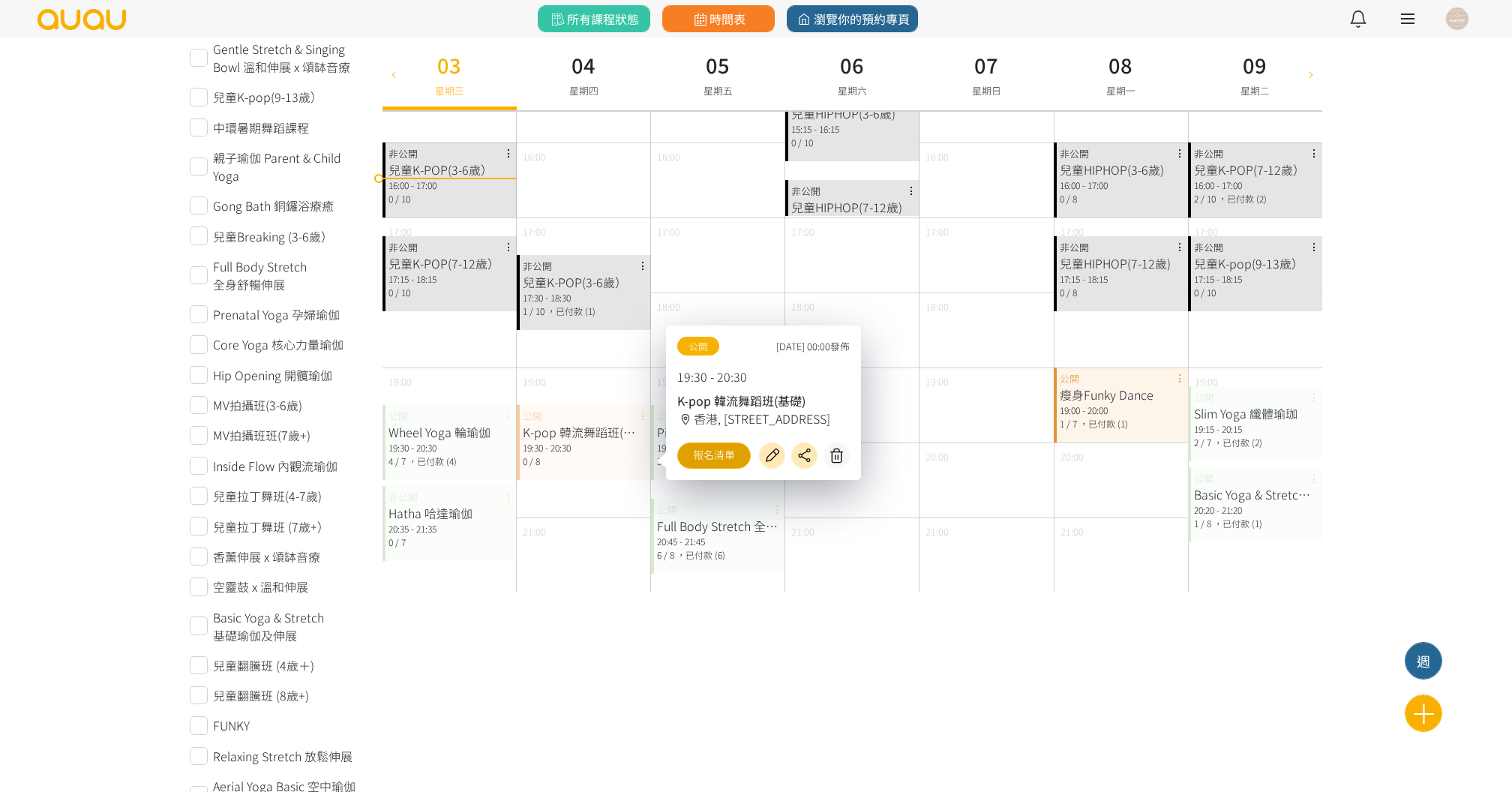
click at [699, 457] on link "報名清單" at bounding box center [714, 455] width 74 height 26
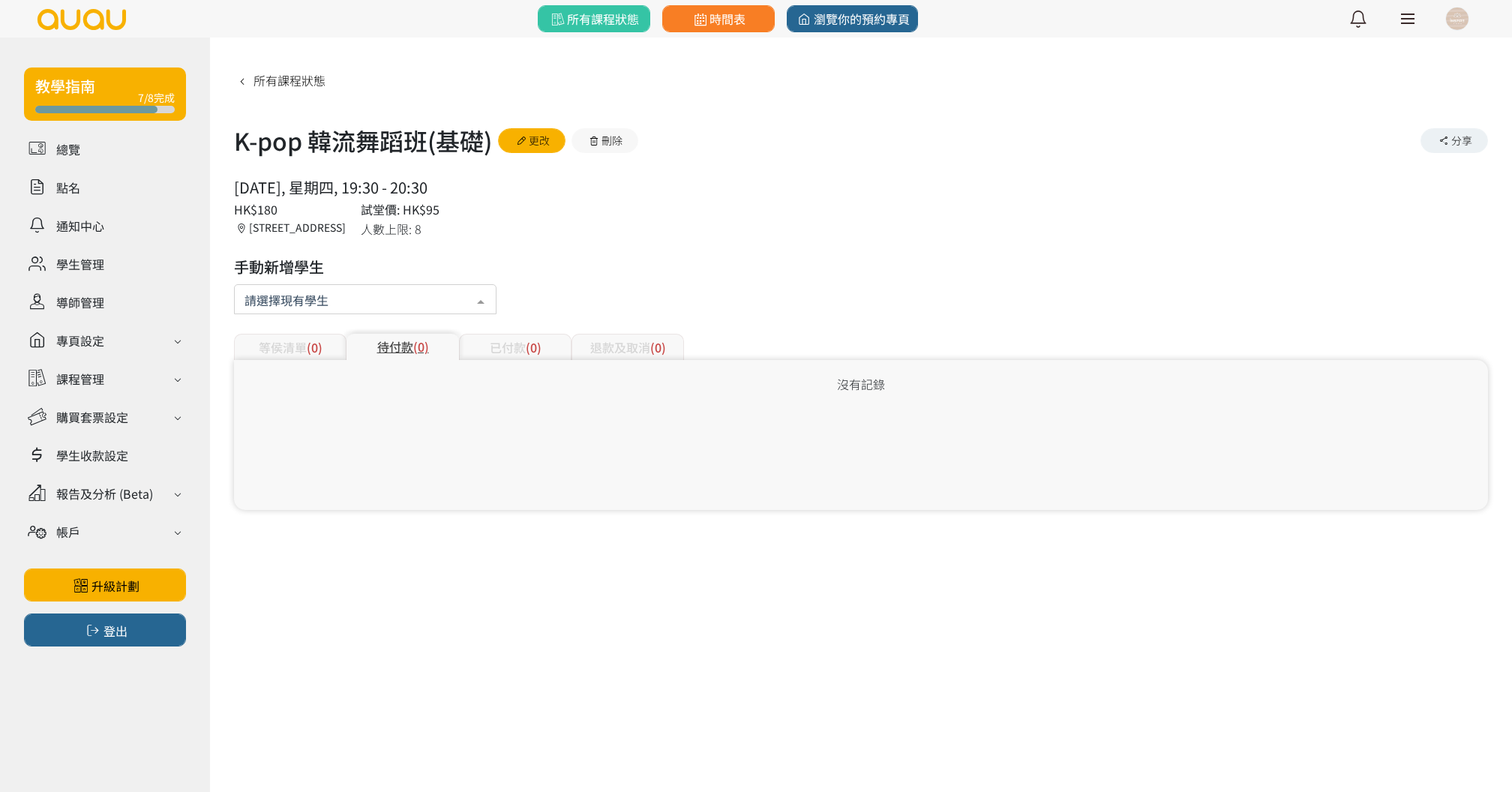
click at [354, 300] on div at bounding box center [365, 299] width 263 height 30
type input "65427"
click at [451, 333] on button "新增" at bounding box center [456, 342] width 60 height 25
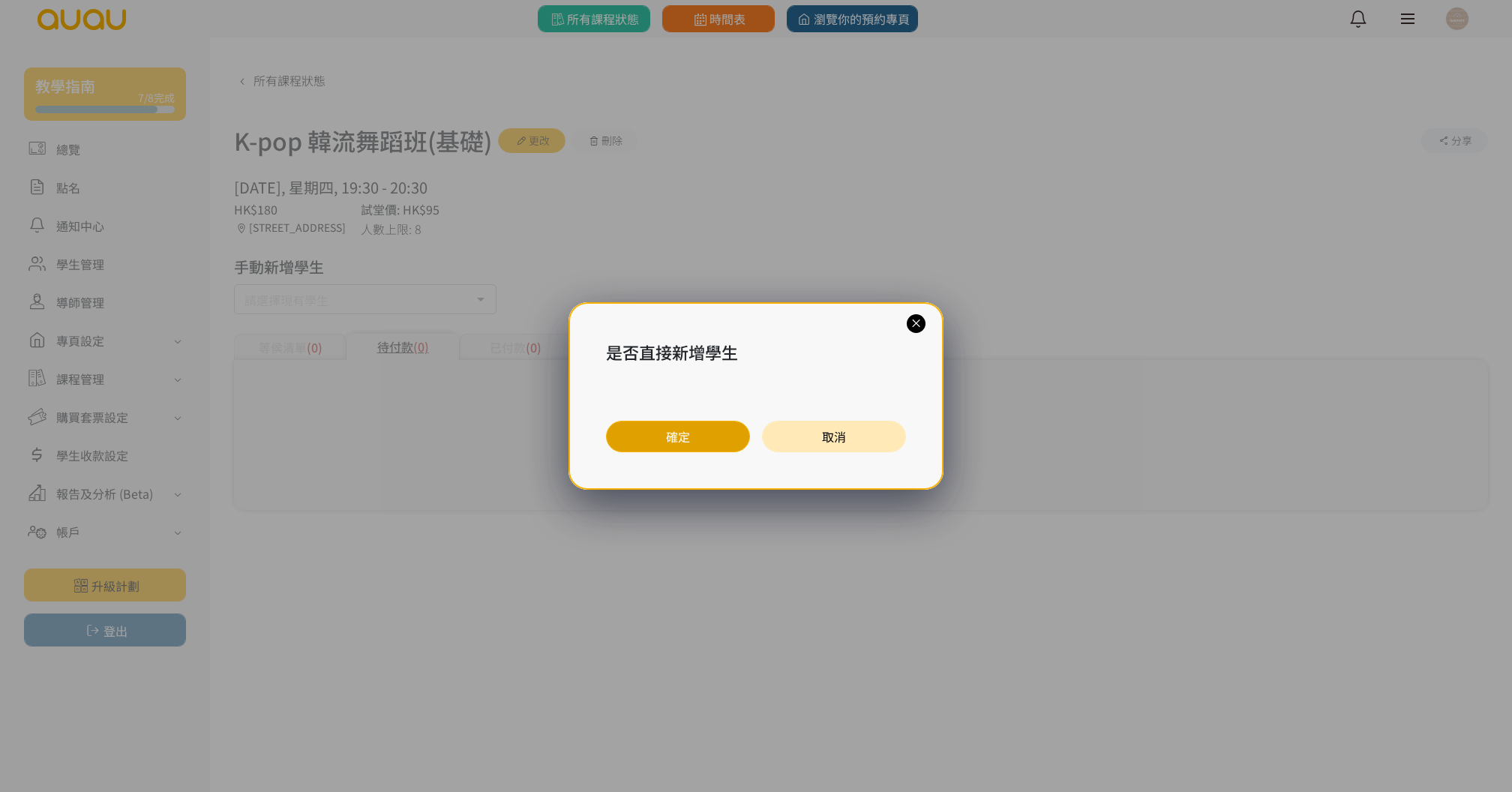
click at [649, 443] on button "確定" at bounding box center [677, 436] width 144 height 32
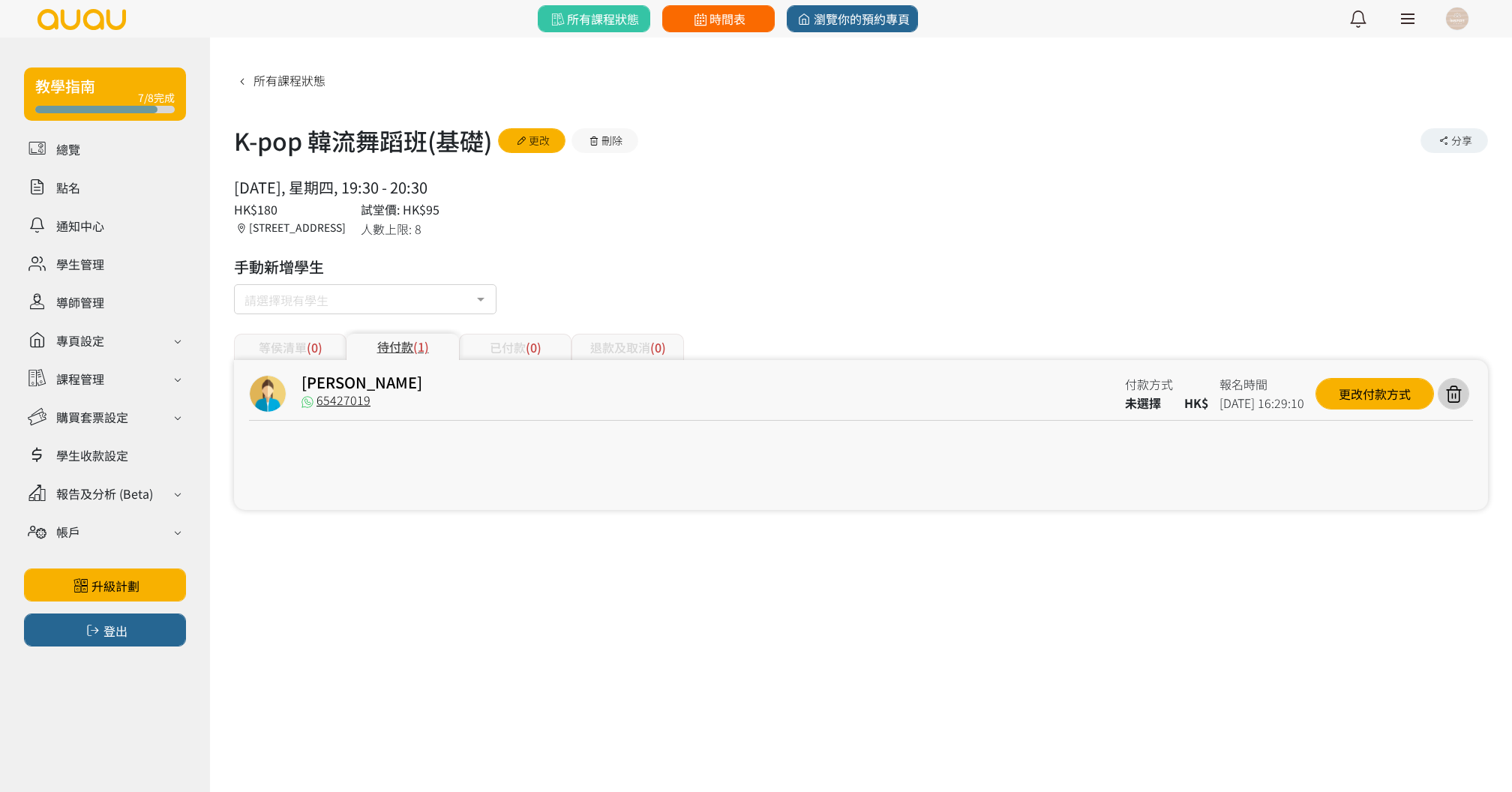
click at [716, 10] on span "時間表" at bounding box center [718, 18] width 55 height 18
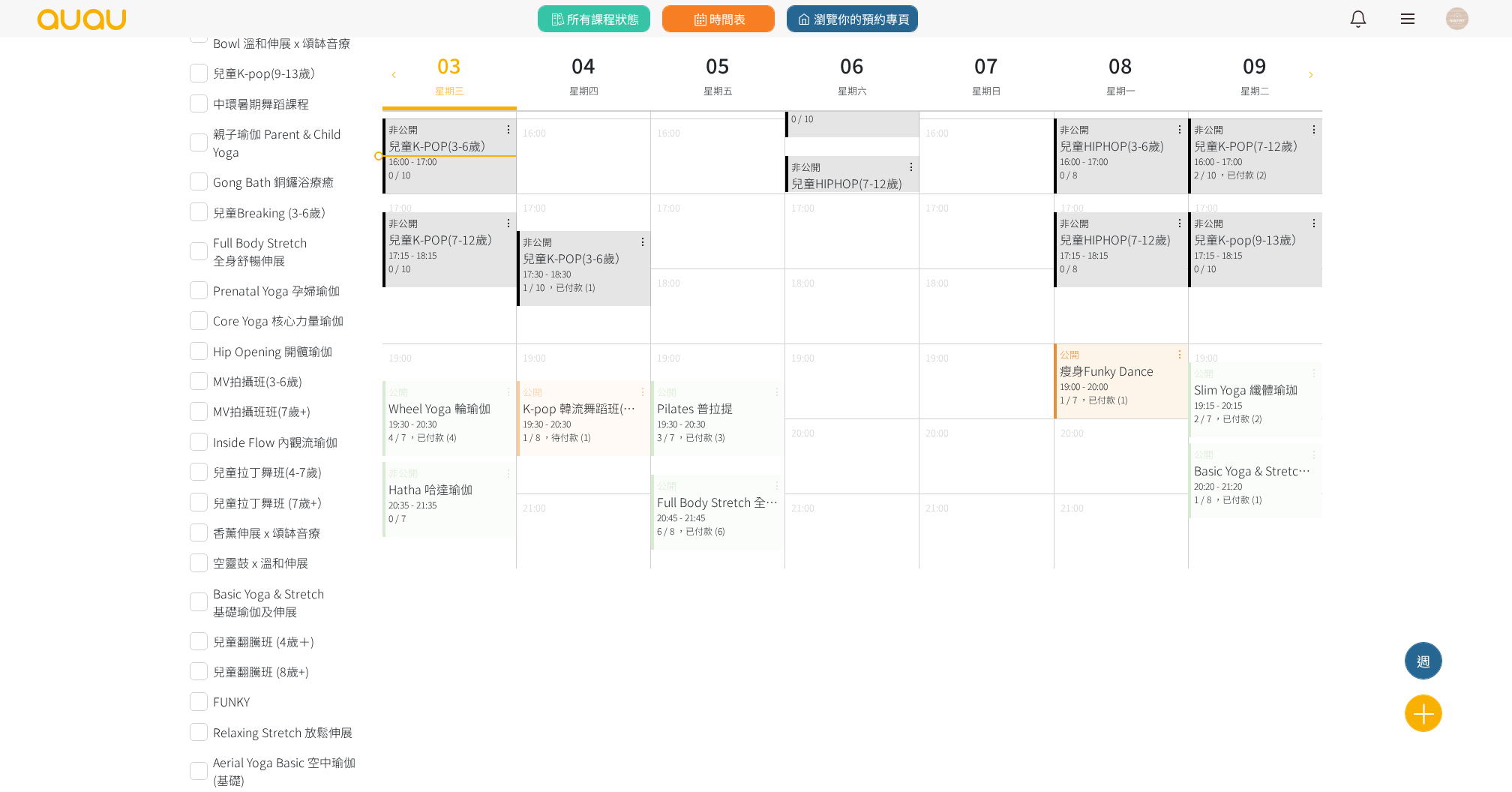
scroll to position [588, 0]
